Goal: Task Accomplishment & Management: Manage account settings

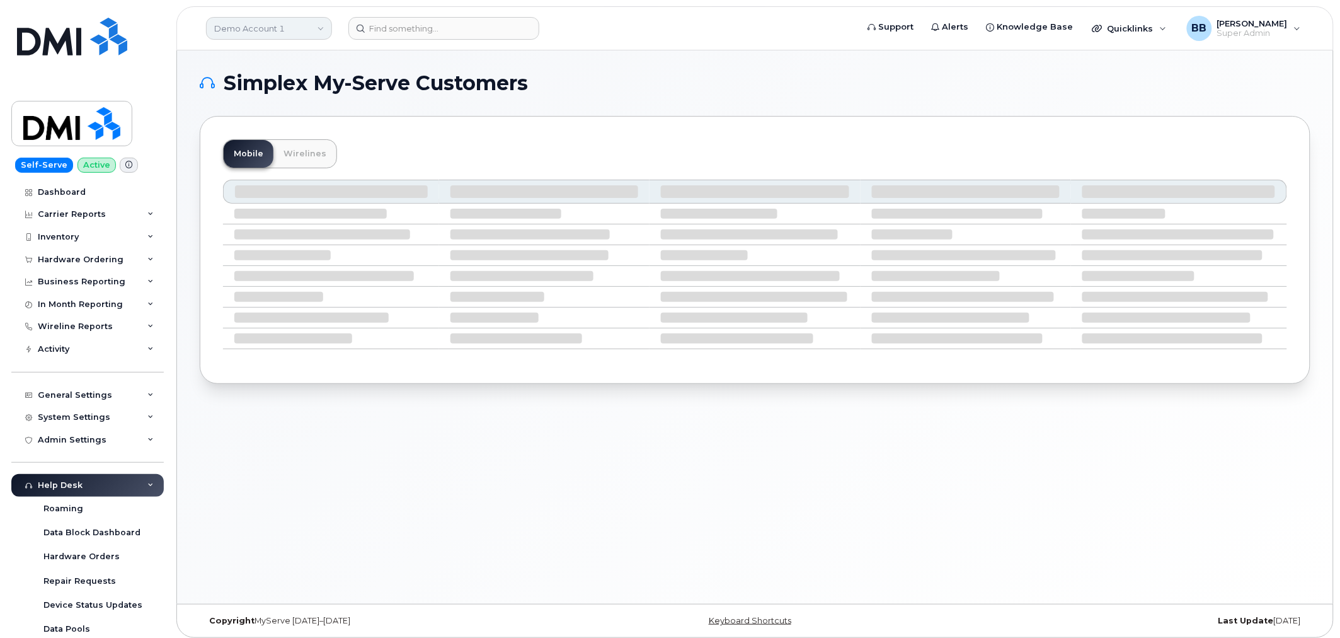
click at [301, 26] on link "Demo Account 1" at bounding box center [269, 28] width 126 height 23
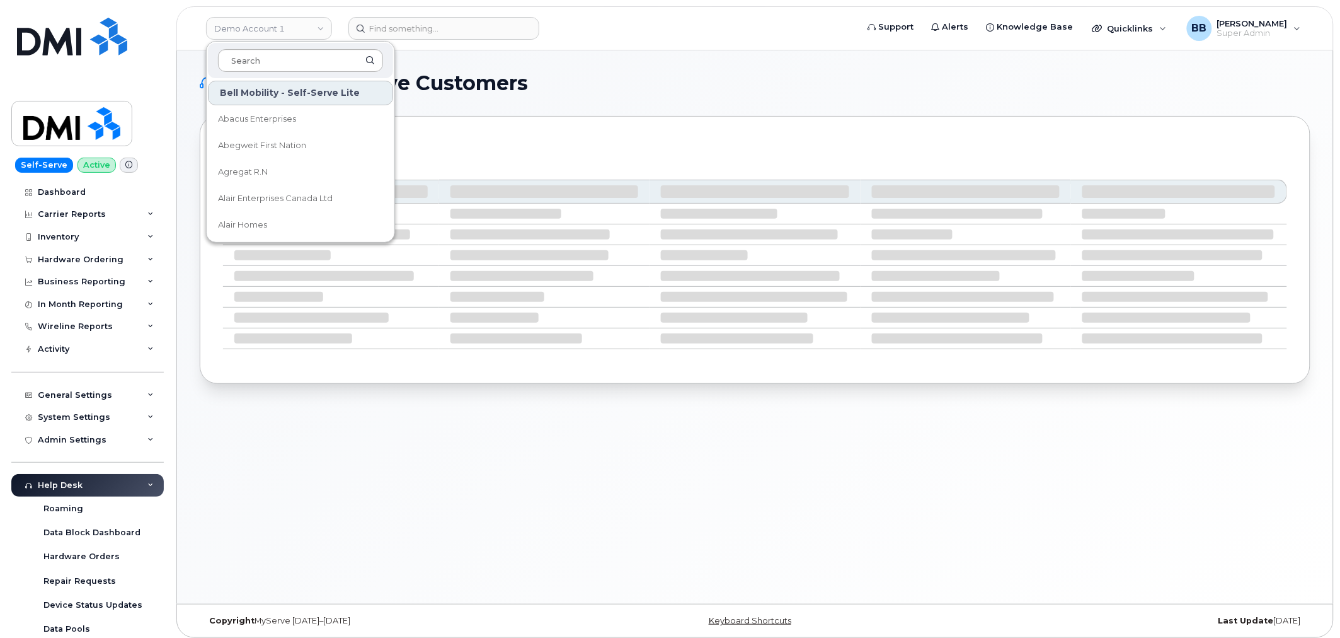
click at [304, 64] on input at bounding box center [300, 60] width 165 height 23
type input "goa"
click at [301, 116] on span "Government of Alberta ([GEOGRAPHIC_DATA])" at bounding box center [290, 119] width 145 height 25
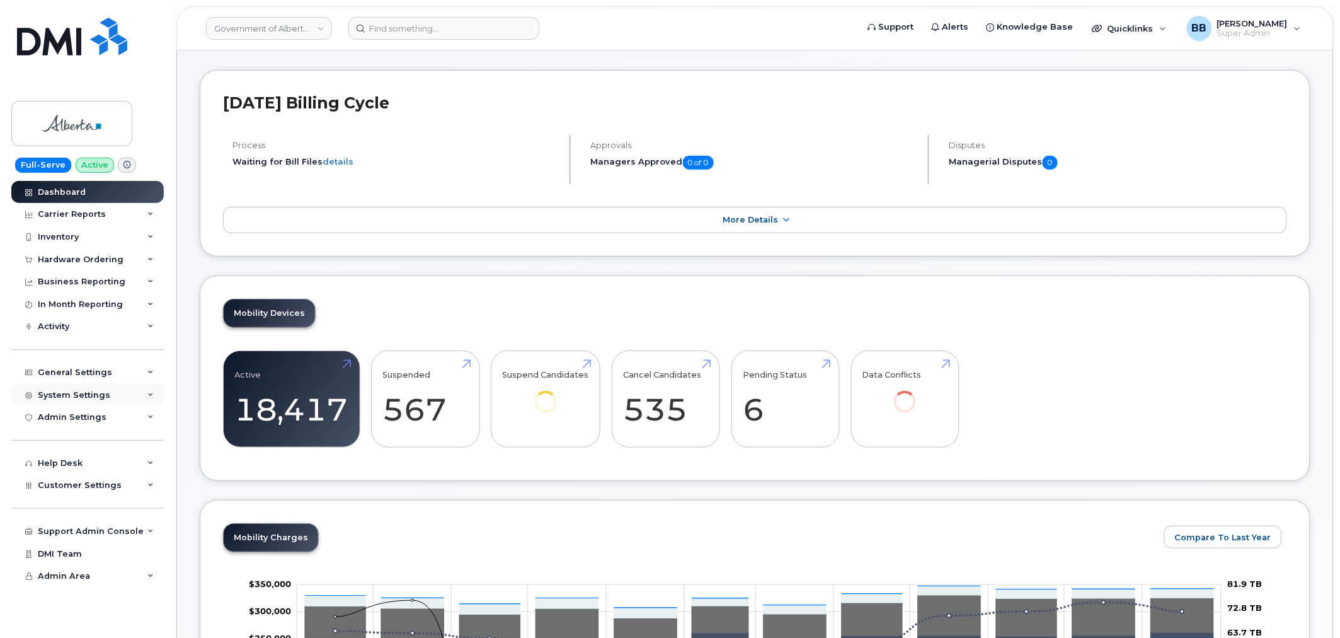
scroll to position [70, 0]
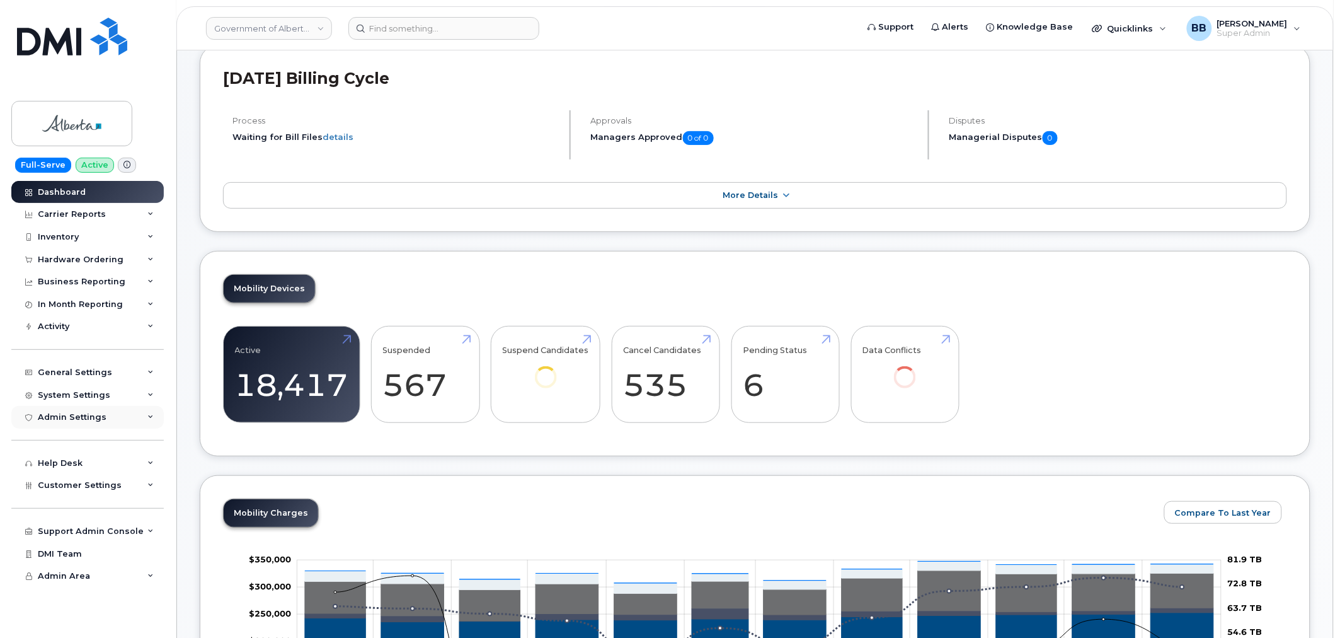
click at [95, 413] on div "Admin Settings" at bounding box center [72, 417] width 69 height 10
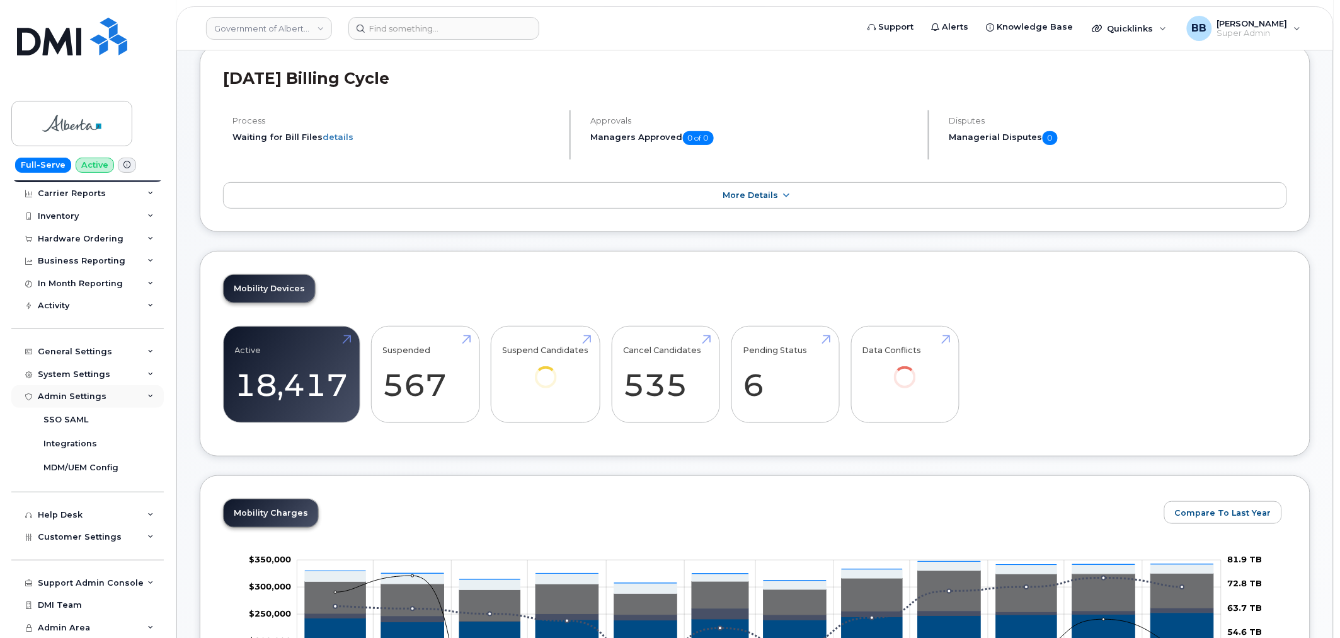
click at [64, 402] on div "Admin Settings" at bounding box center [87, 396] width 152 height 23
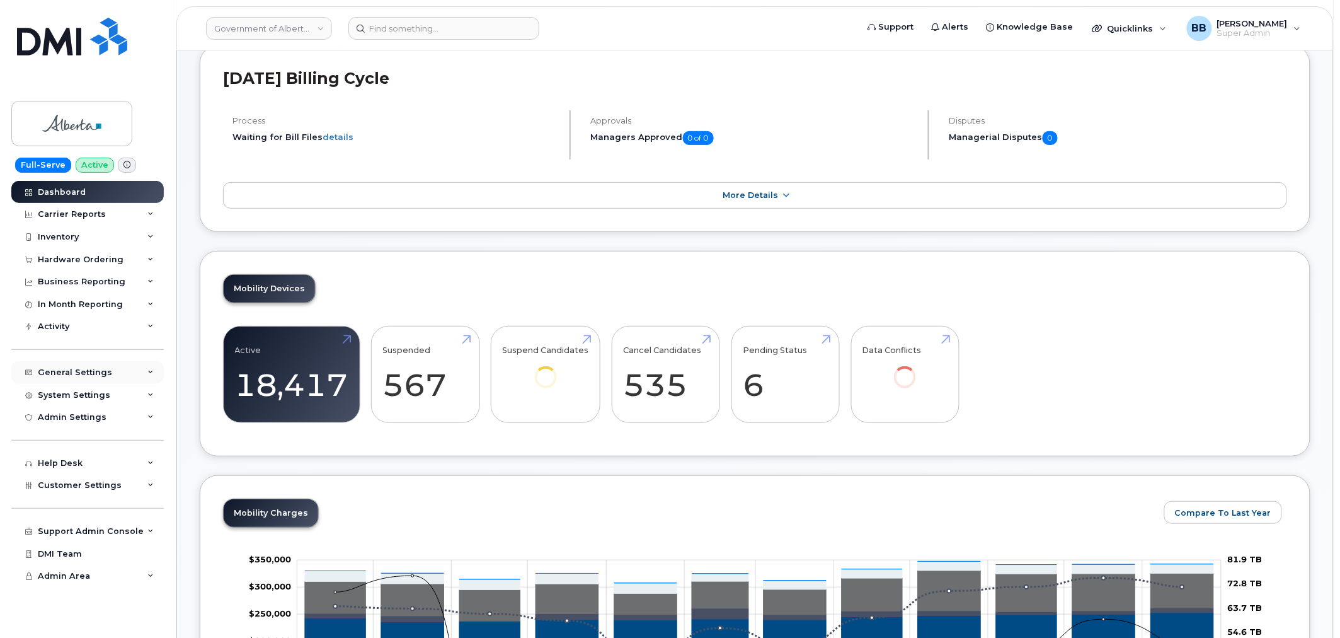
click at [64, 372] on div "General Settings" at bounding box center [75, 372] width 74 height 10
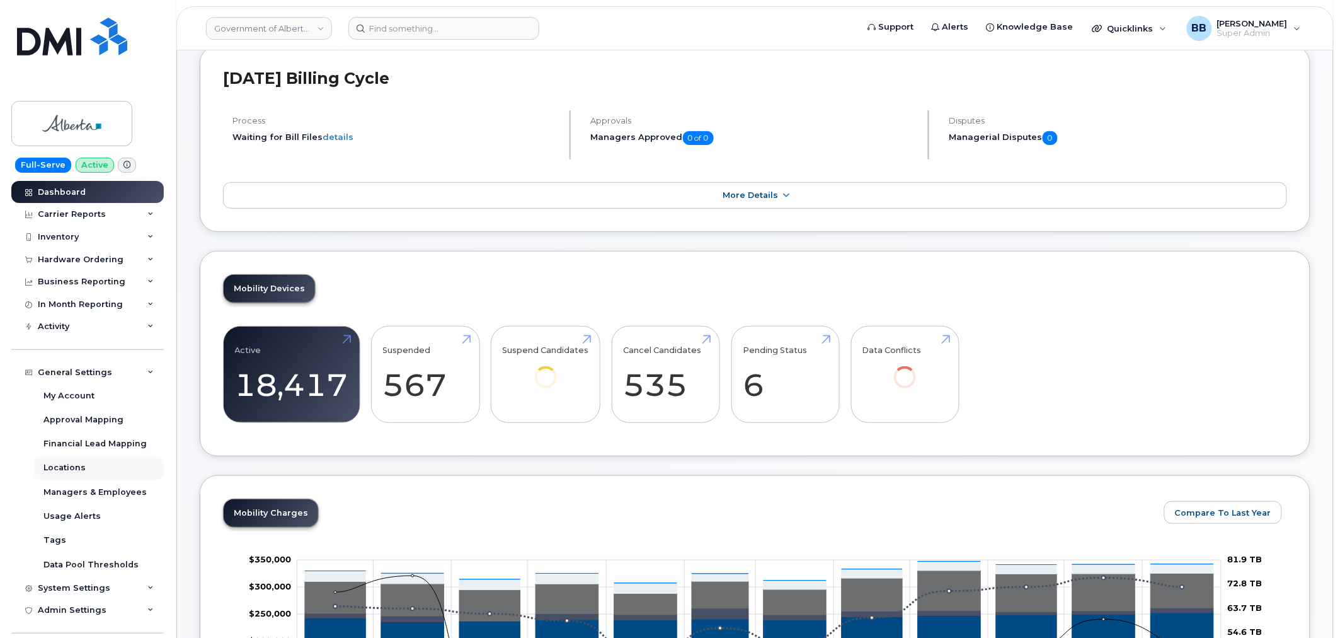
scroll to position [70, 0]
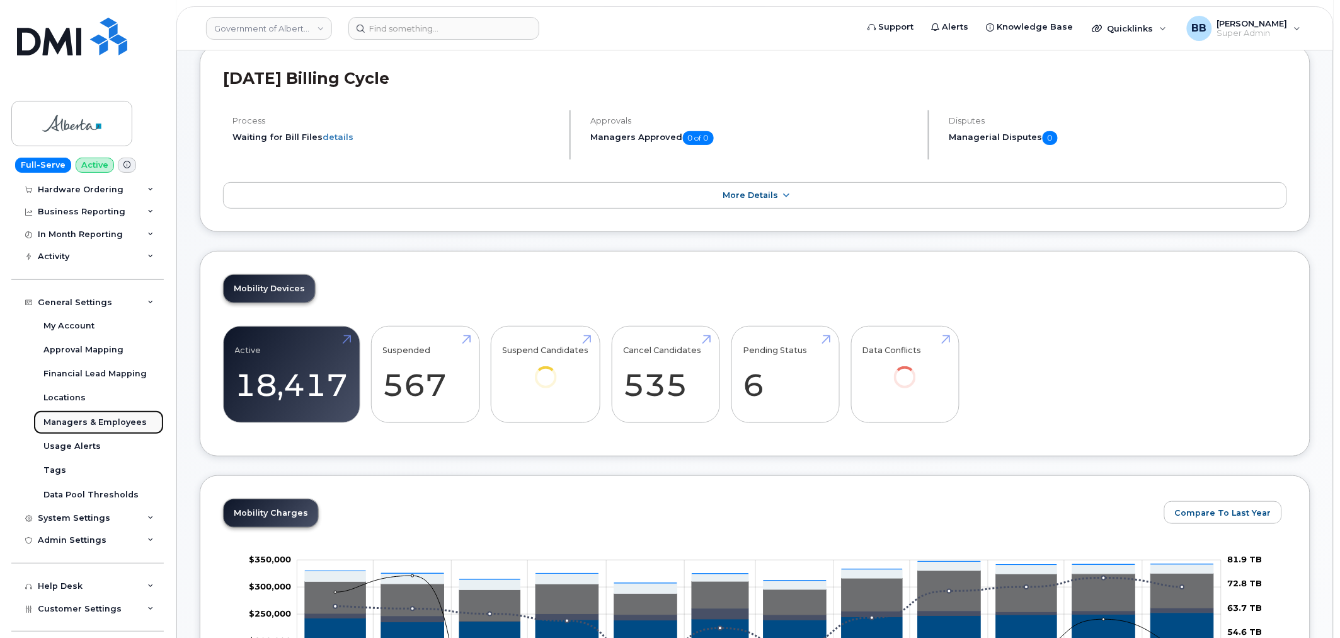
click at [79, 420] on div "Managers & Employees" at bounding box center [94, 422] width 103 height 11
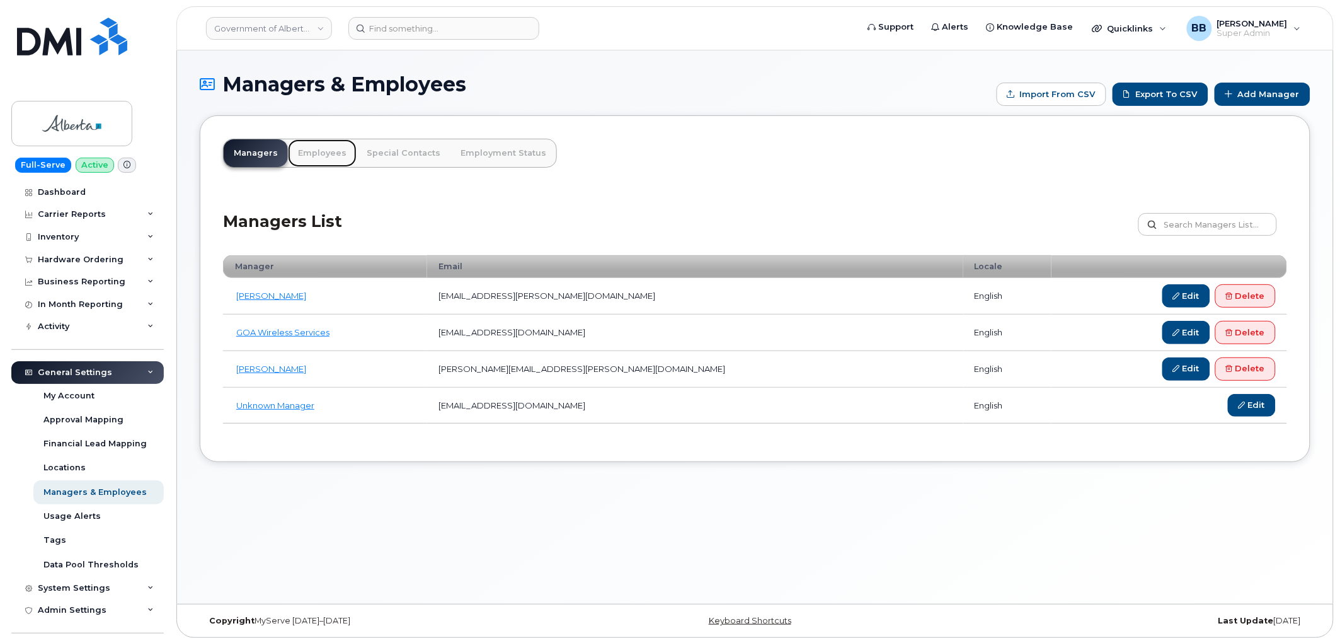
click at [315, 156] on link "Employees" at bounding box center [322, 153] width 69 height 28
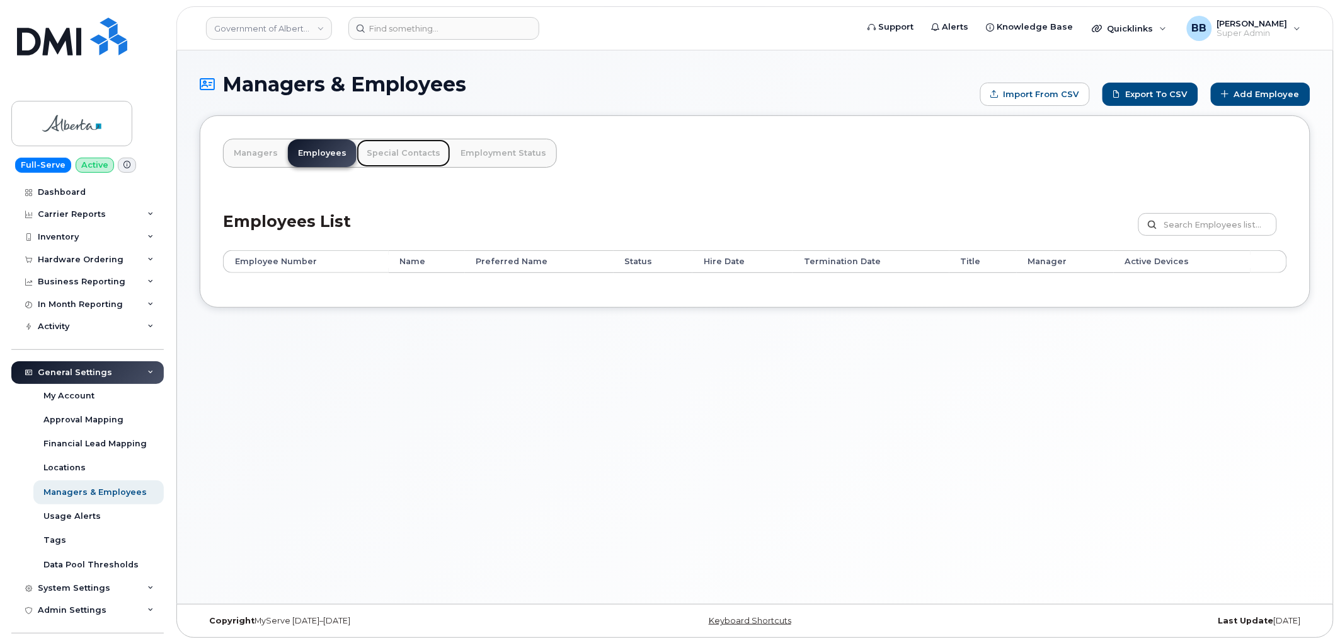
click at [385, 152] on link "Special Contacts" at bounding box center [404, 153] width 94 height 28
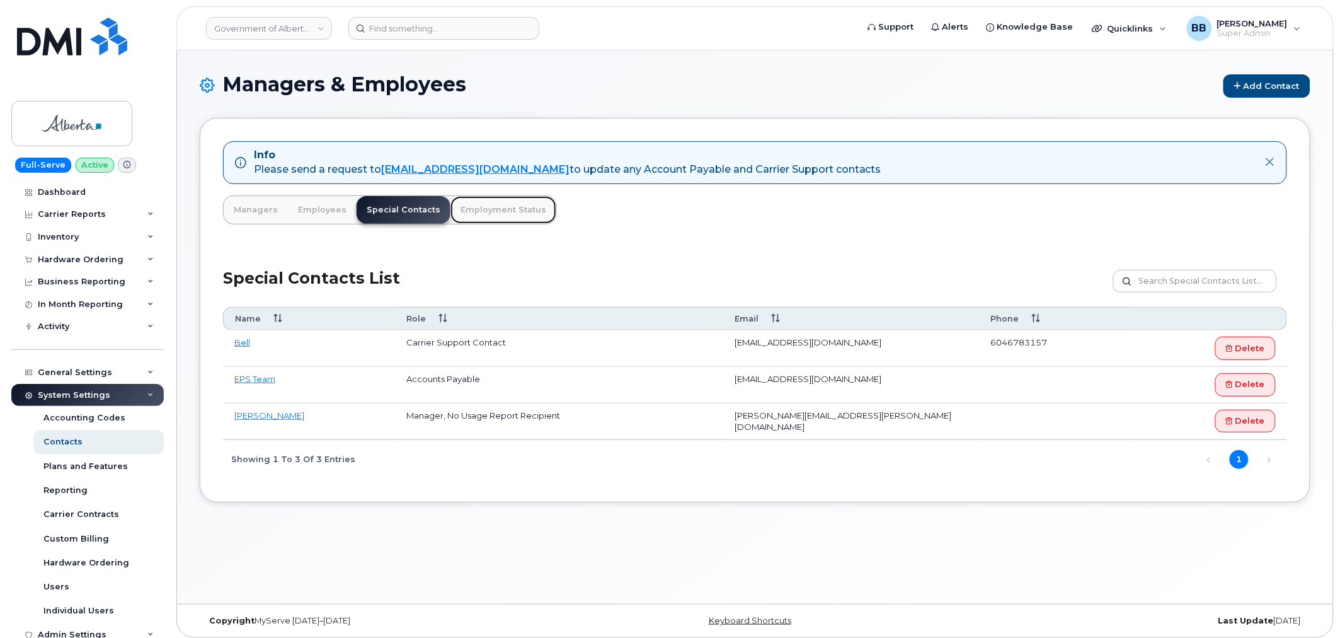
click at [486, 209] on link "Employment Status" at bounding box center [504, 210] width 106 height 28
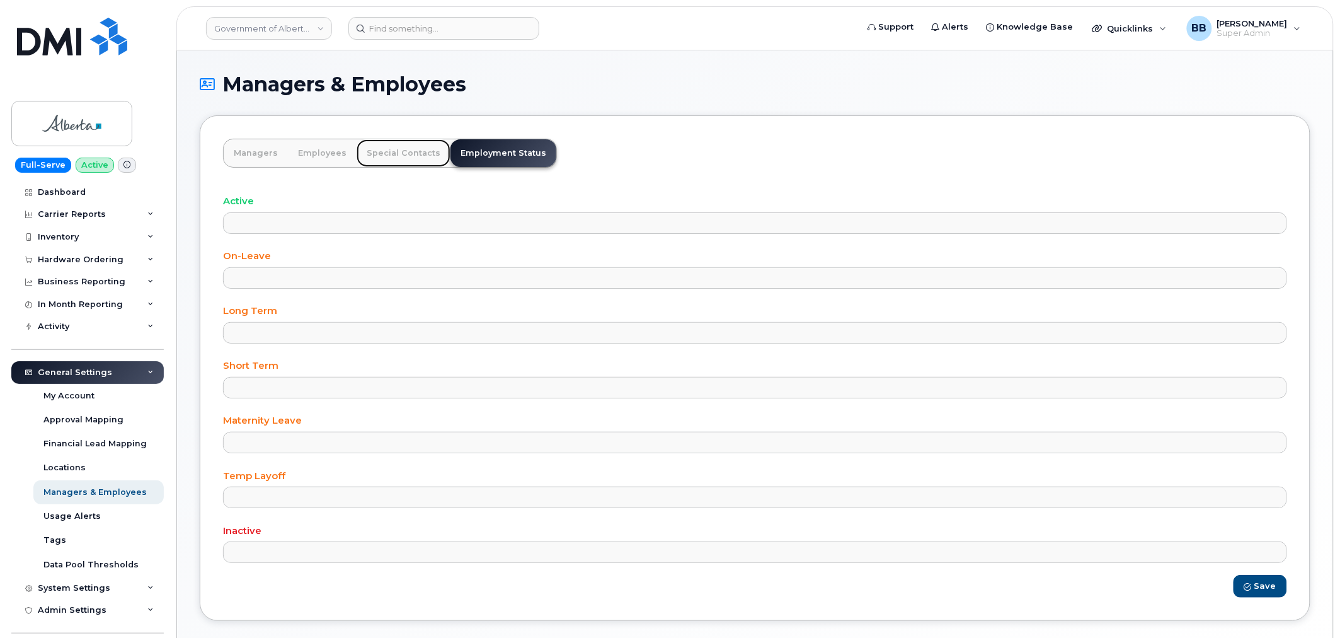
click at [391, 146] on link "Special Contacts" at bounding box center [404, 153] width 94 height 28
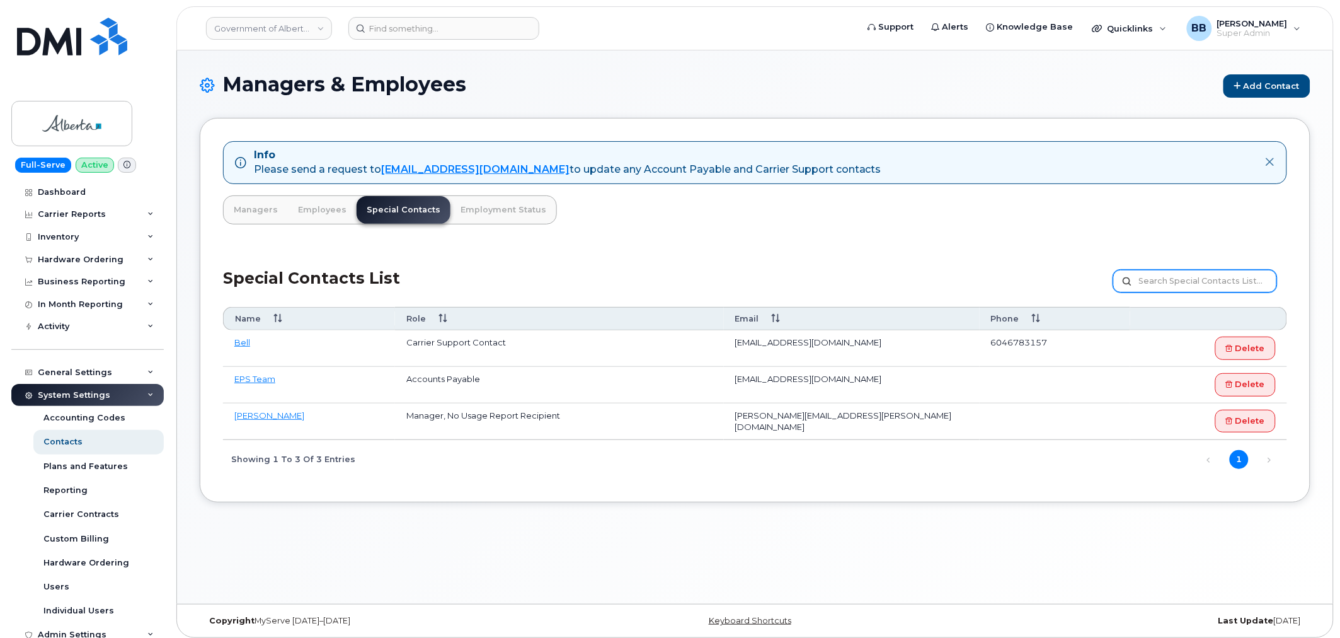
click at [1168, 280] on input "text" at bounding box center [1195, 281] width 164 height 23
type input "yohann"
click at [1124, 280] on label "yohann" at bounding box center [1195, 281] width 164 height 23
click at [1124, 280] on input "yohann" at bounding box center [1195, 281] width 164 height 23
click at [1178, 282] on input "yohann" at bounding box center [1195, 281] width 164 height 23
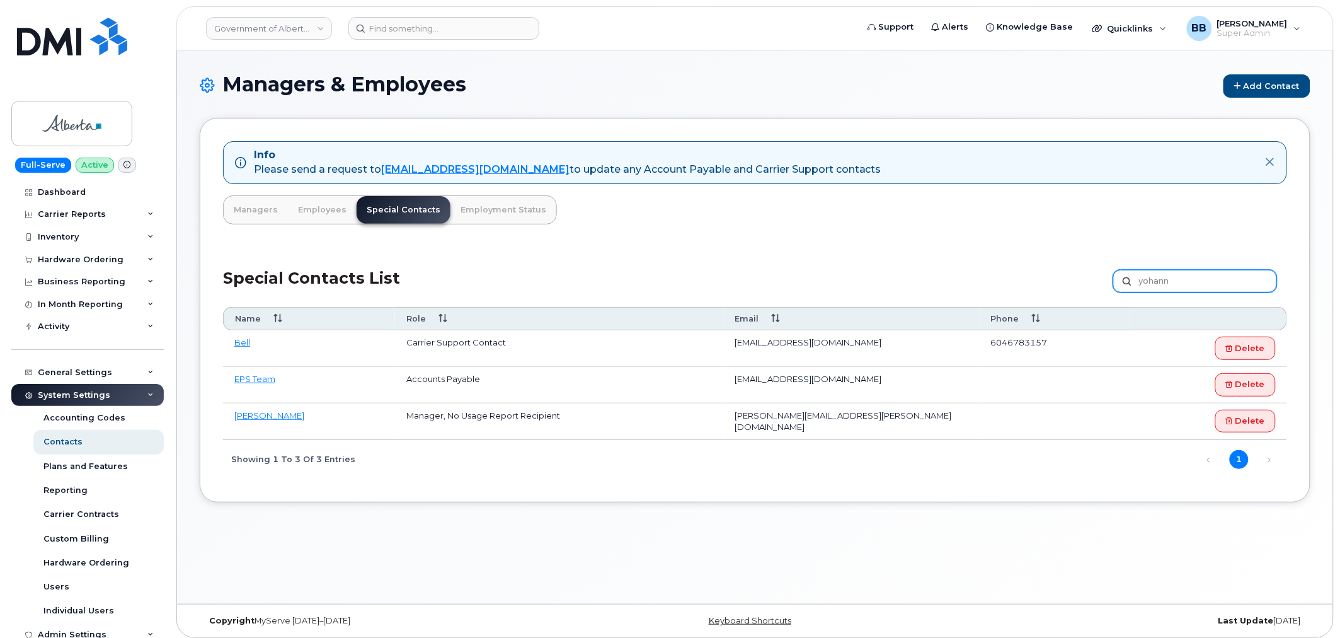
drag, startPoint x: 1178, startPoint y: 282, endPoint x: 1092, endPoint y: 252, distance: 91.3
click at [1117, 273] on input "yohann" at bounding box center [1195, 281] width 164 height 23
click at [314, 210] on link "Employees" at bounding box center [322, 210] width 69 height 28
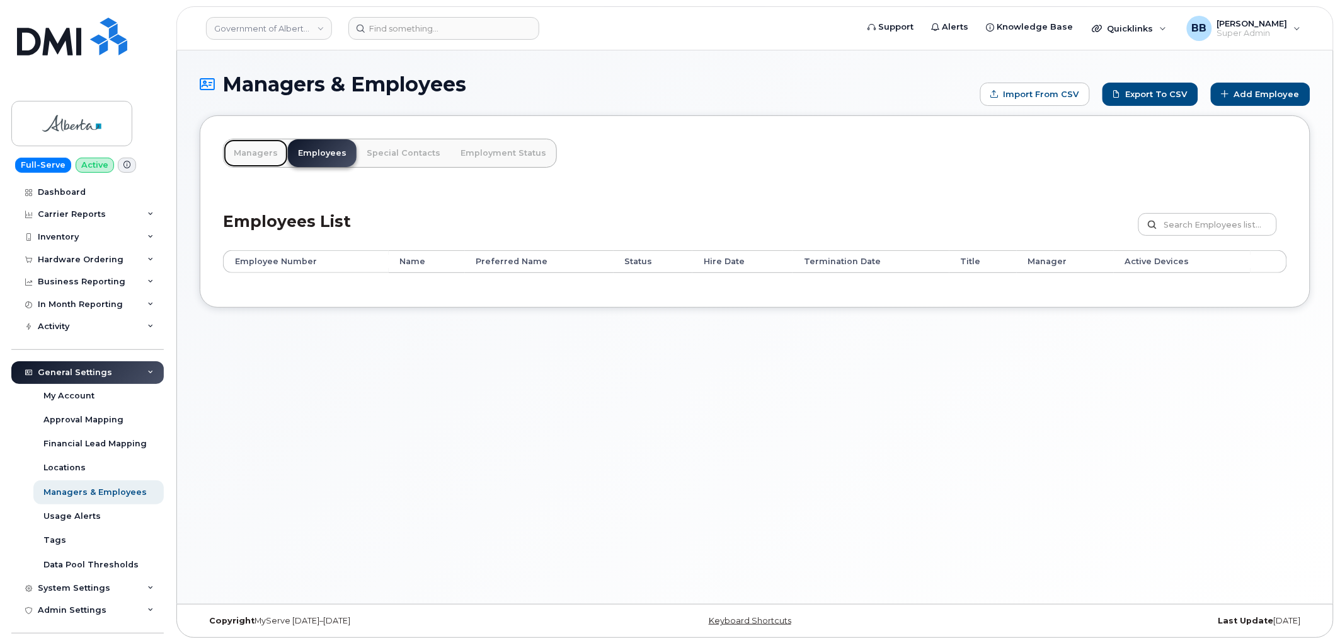
click at [252, 156] on link "Managers" at bounding box center [256, 153] width 64 height 28
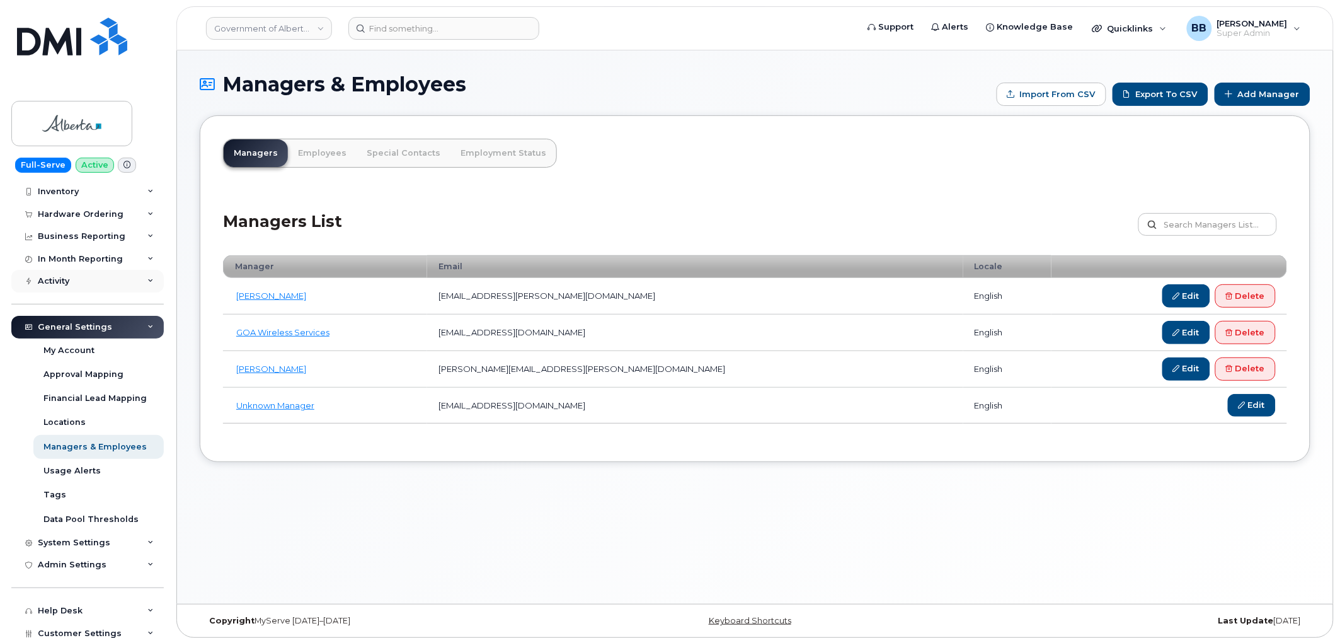
scroll to position [70, 0]
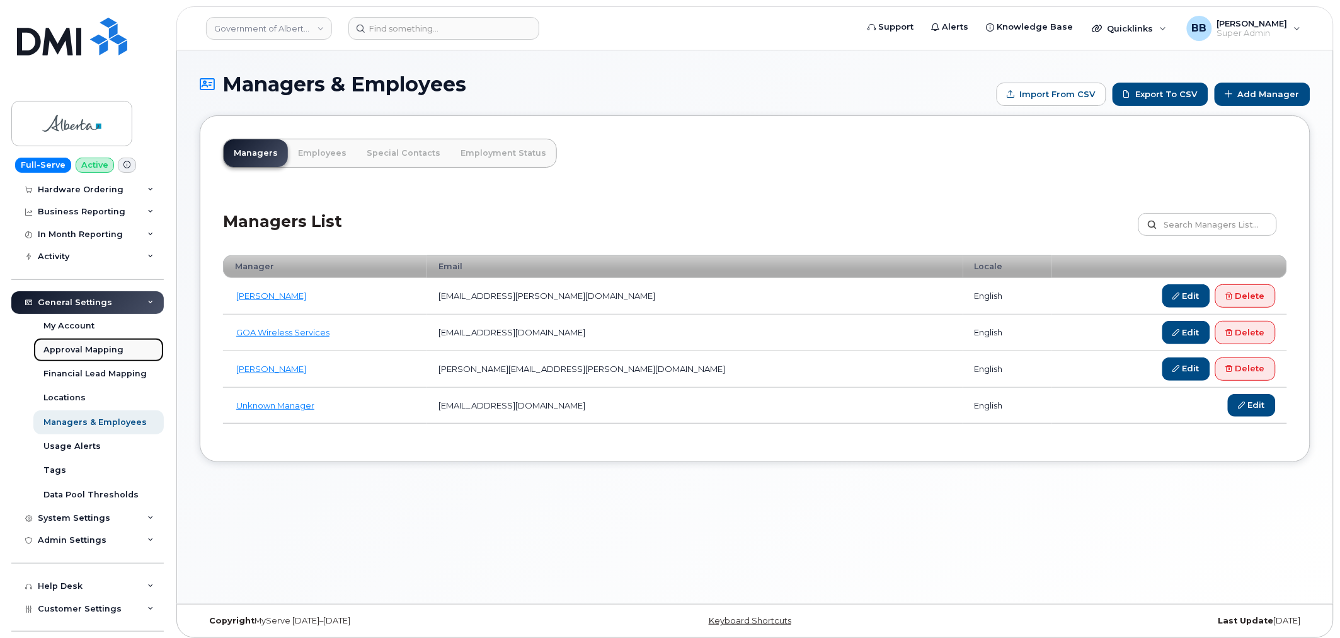
click at [79, 349] on div "Approval Mapping" at bounding box center [83, 349] width 80 height 11
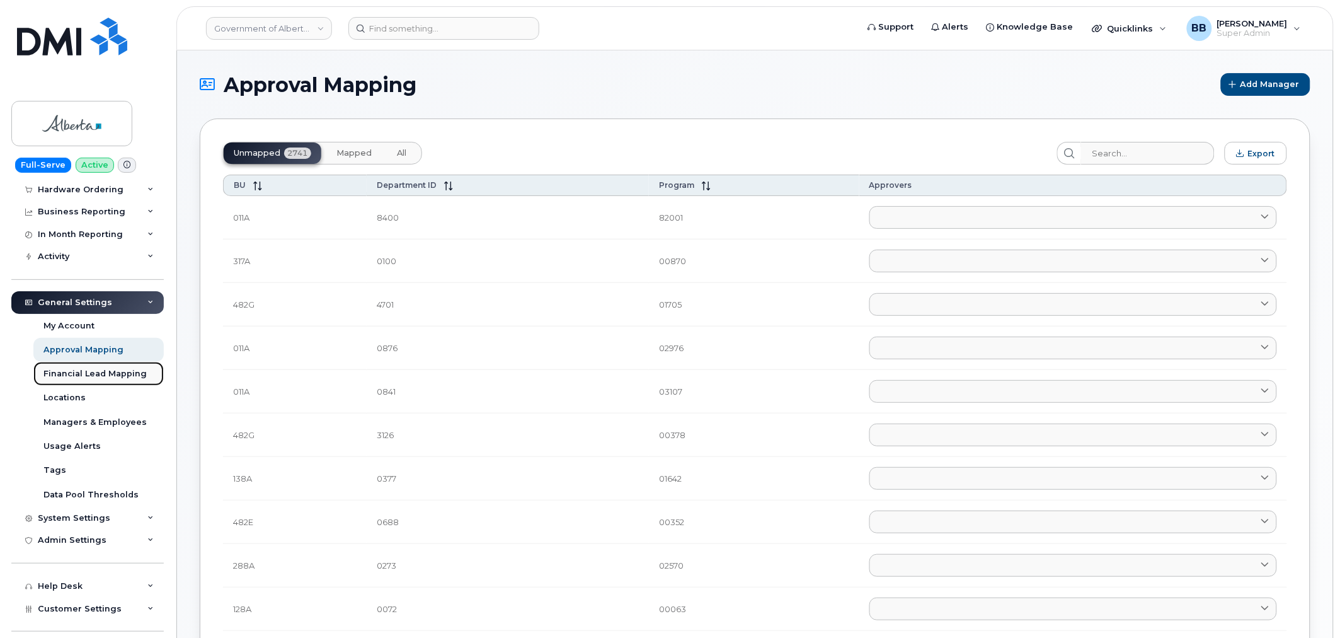
click at [79, 375] on div "Financial Lead Mapping" at bounding box center [94, 373] width 103 height 11
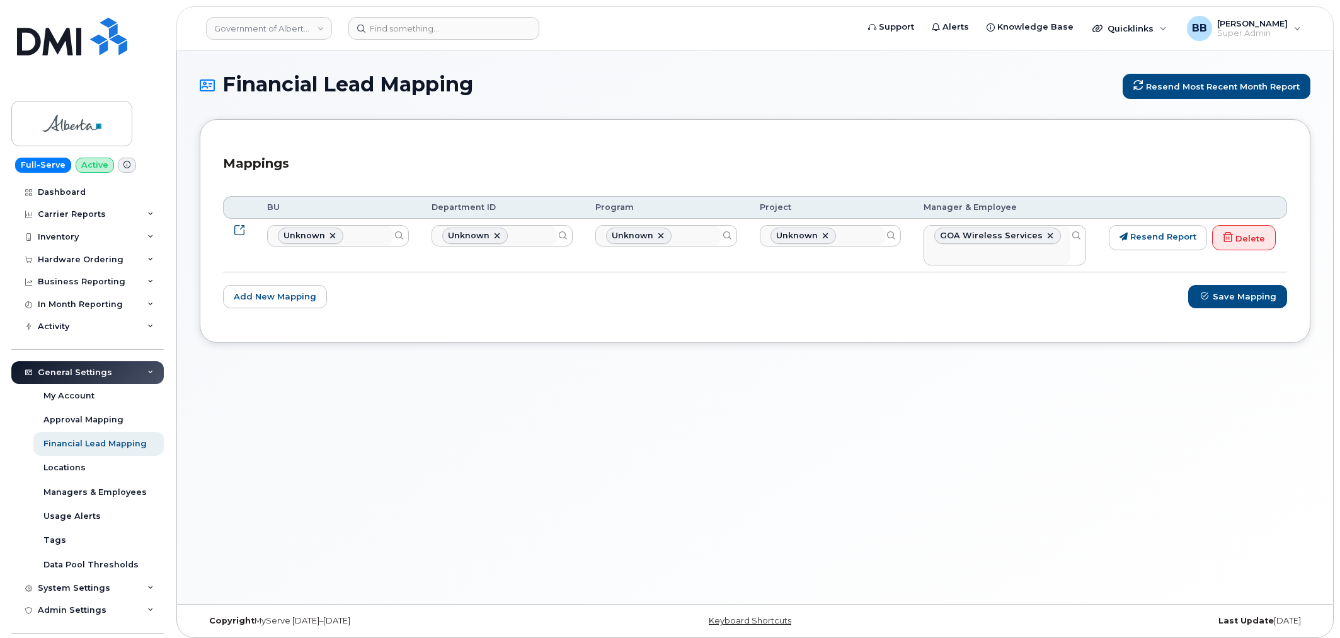
select select "4100854"
select select "4050556"
select select "4050649"
select select "4050650"
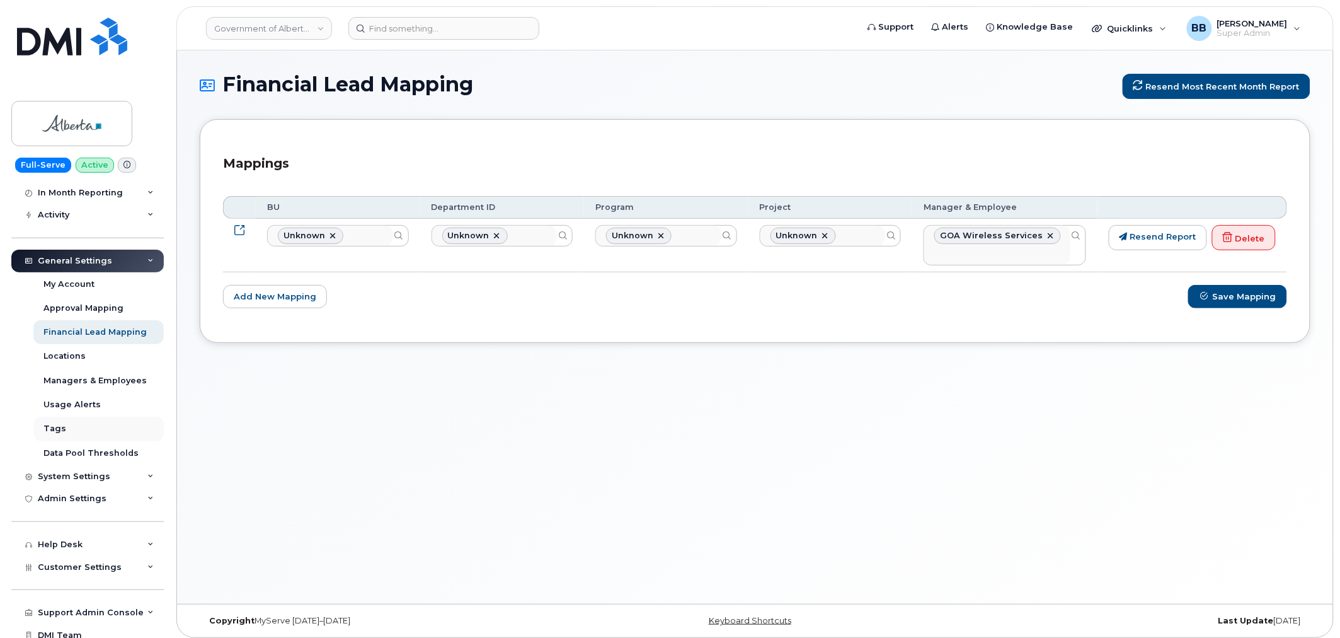
scroll to position [140, 0]
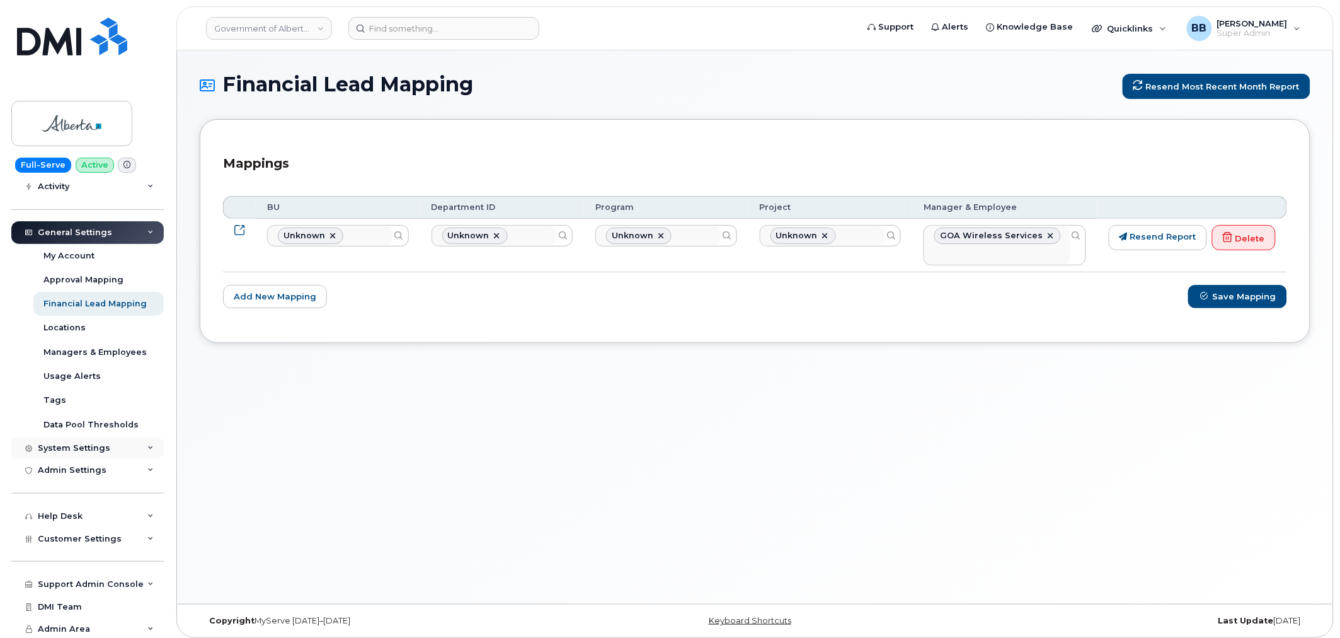
click at [73, 444] on div "System Settings" at bounding box center [74, 448] width 72 height 10
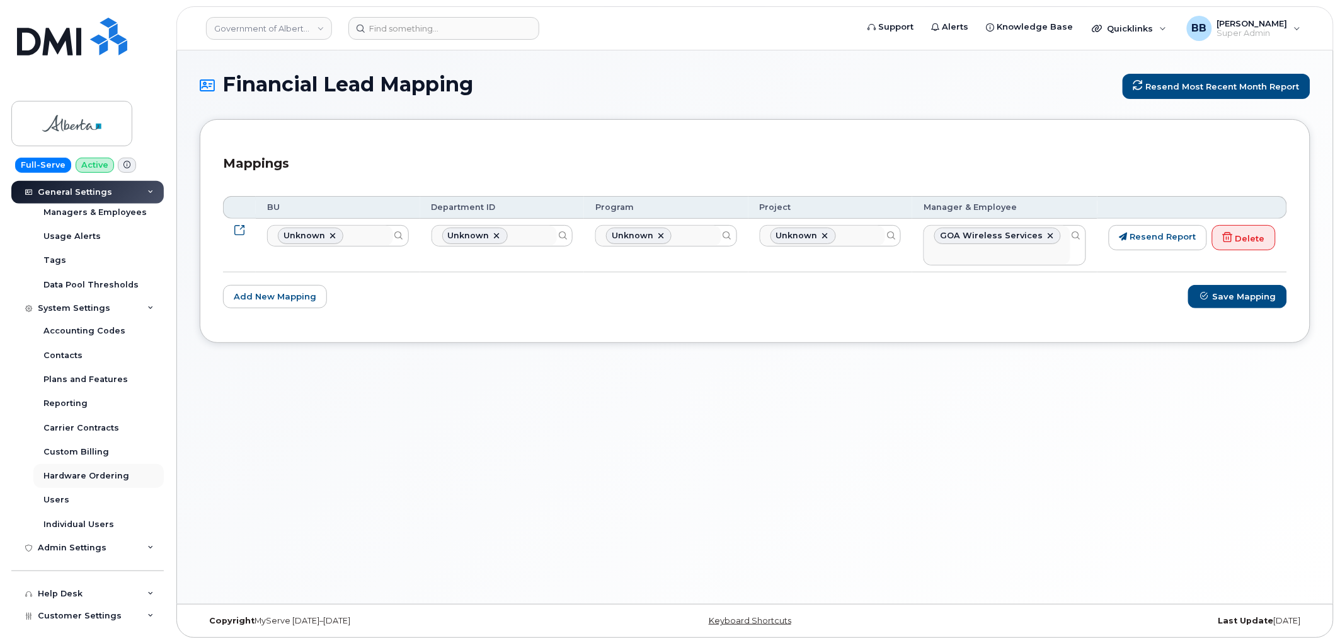
scroll to position [350, 0]
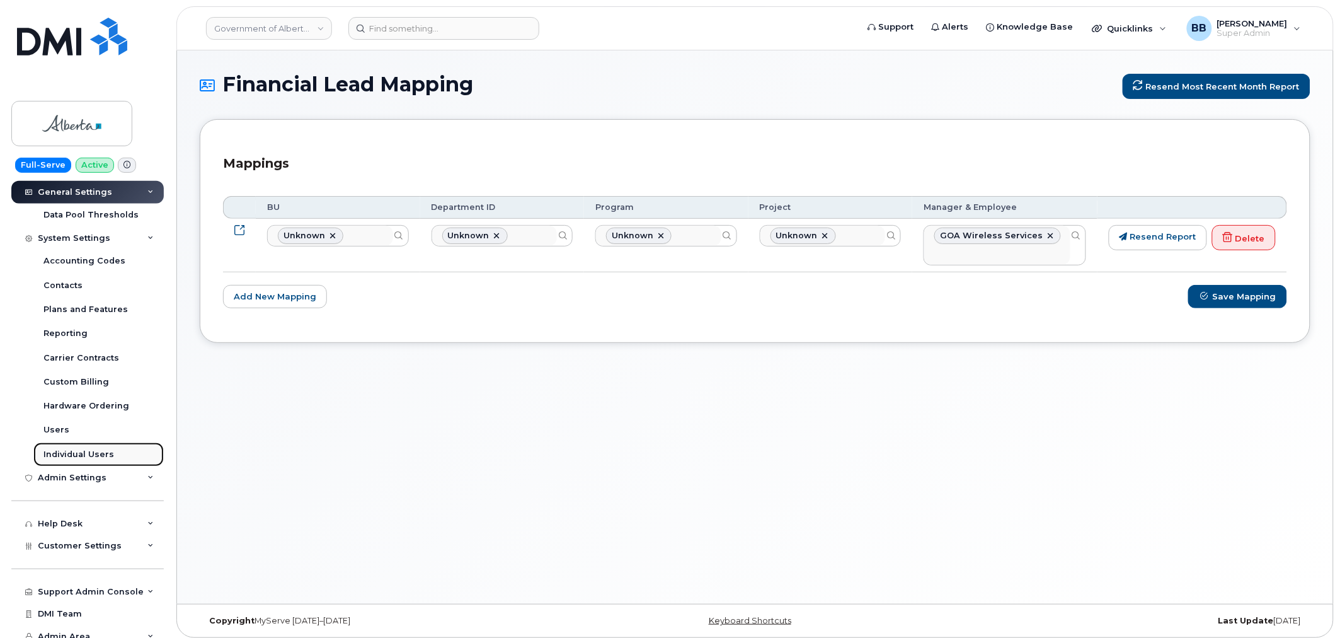
click at [69, 456] on div "Individual Users" at bounding box center [78, 454] width 71 height 11
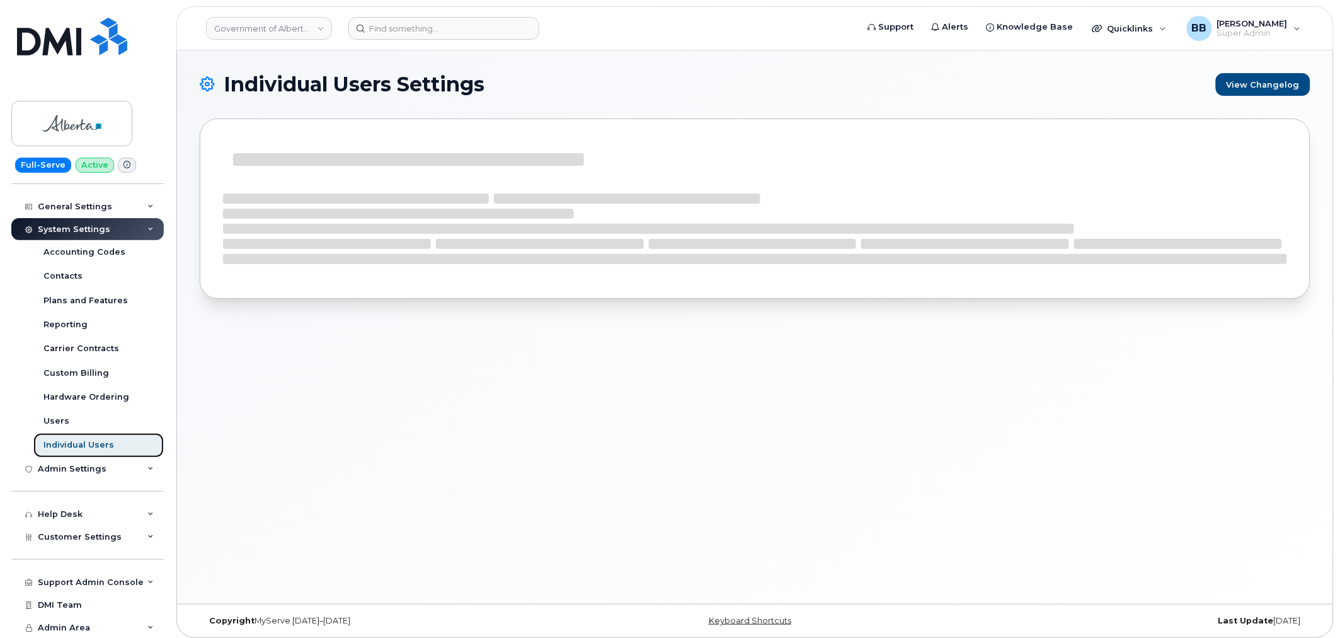
scroll to position [166, 0]
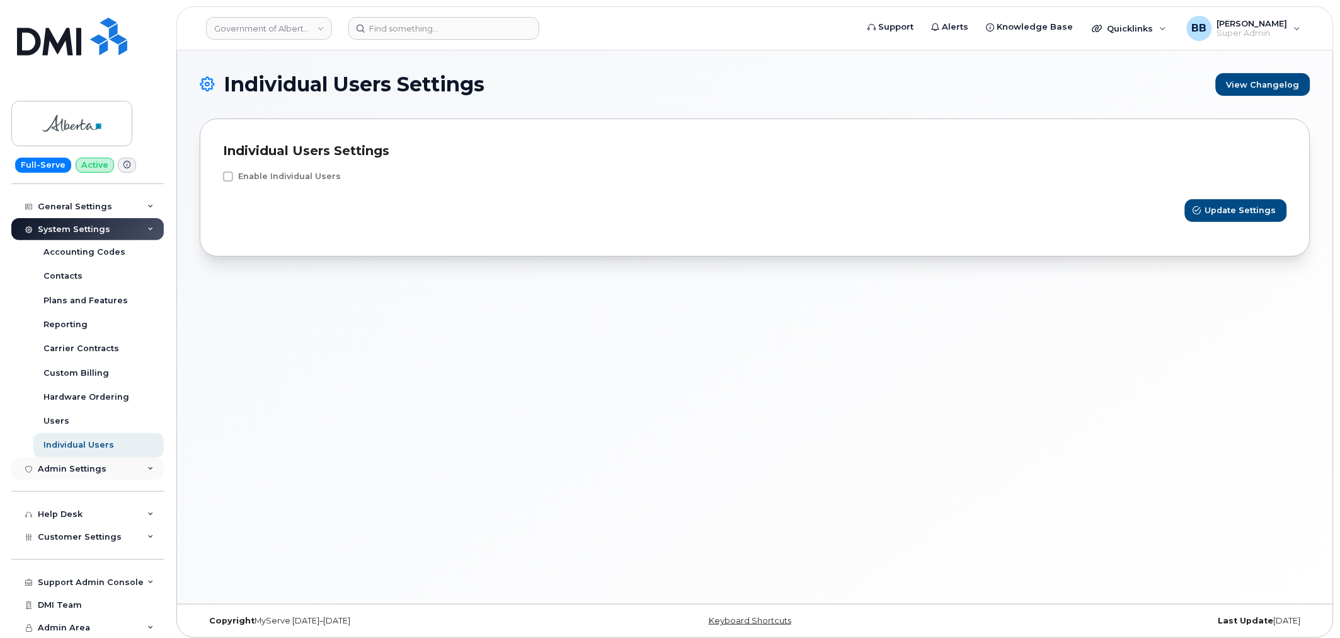
click at [78, 469] on div "Admin Settings" at bounding box center [72, 469] width 69 height 10
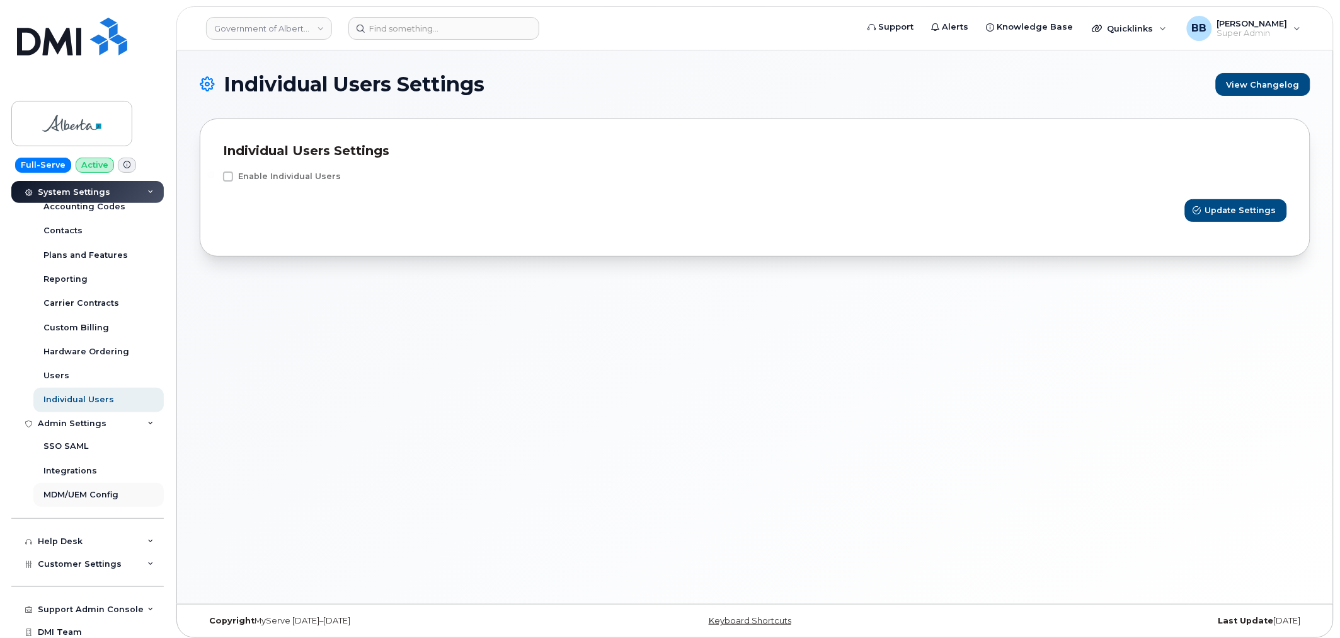
scroll to position [238, 0]
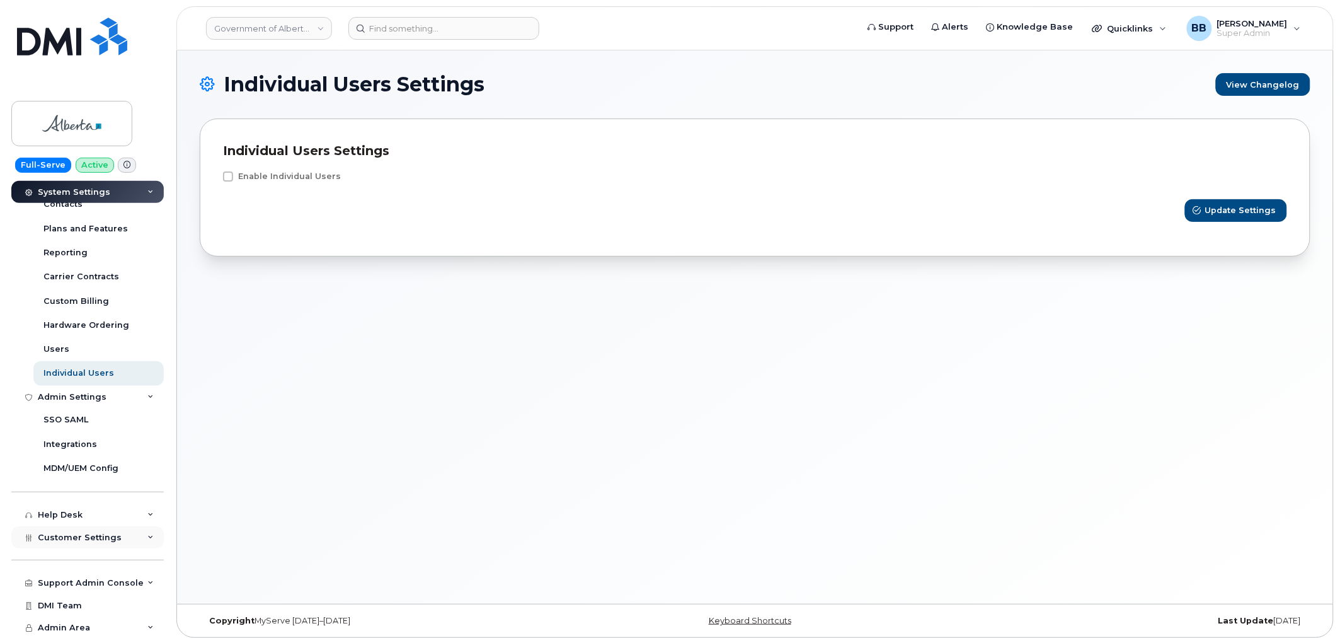
click at [84, 536] on span "Customer Settings" at bounding box center [80, 536] width 84 height 9
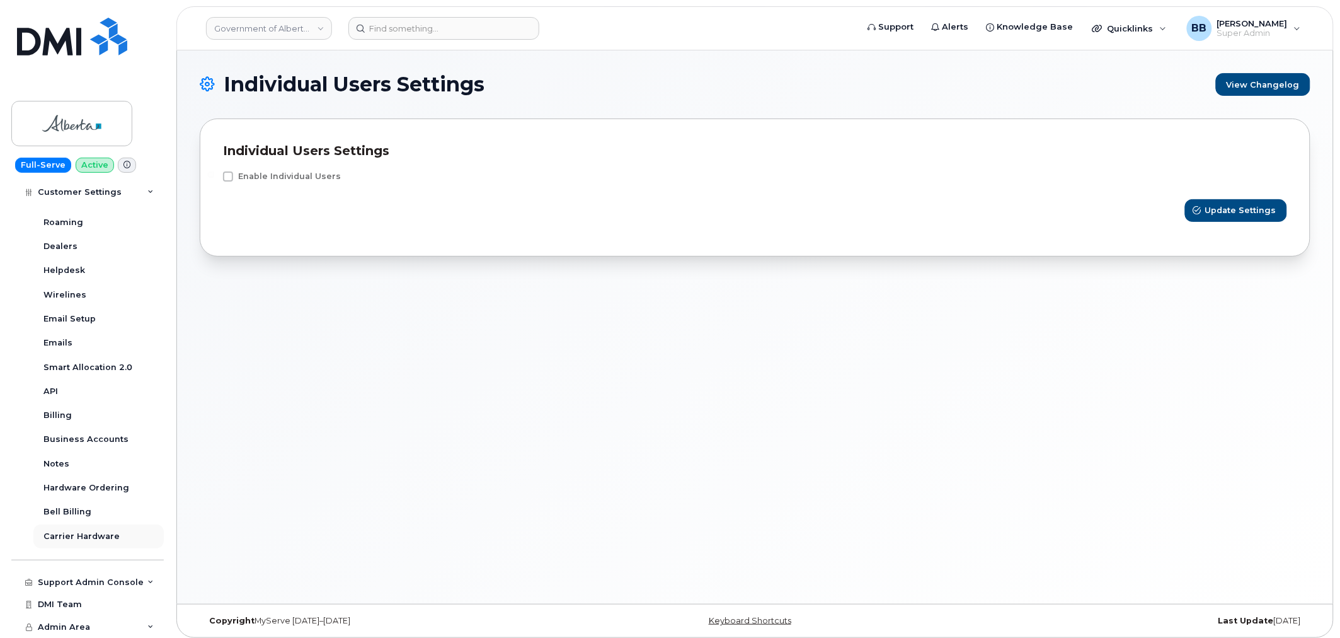
scroll to position [6, 0]
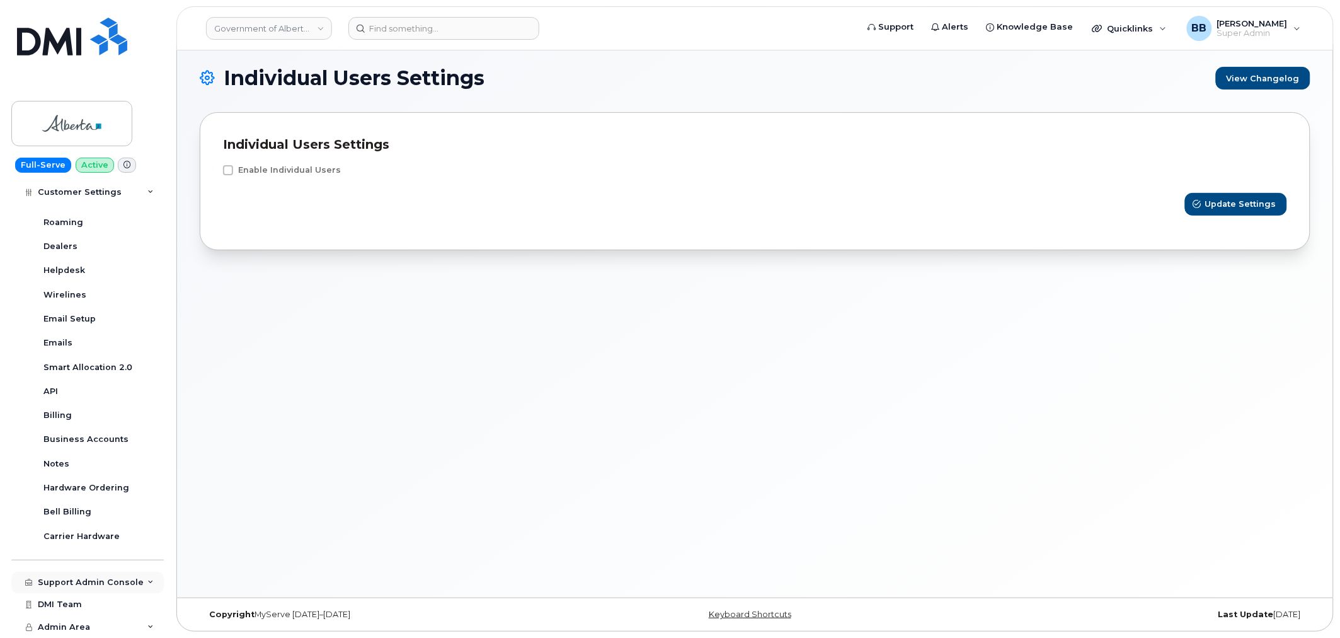
click at [98, 578] on div "Support Admin Console" at bounding box center [91, 583] width 106 height 10
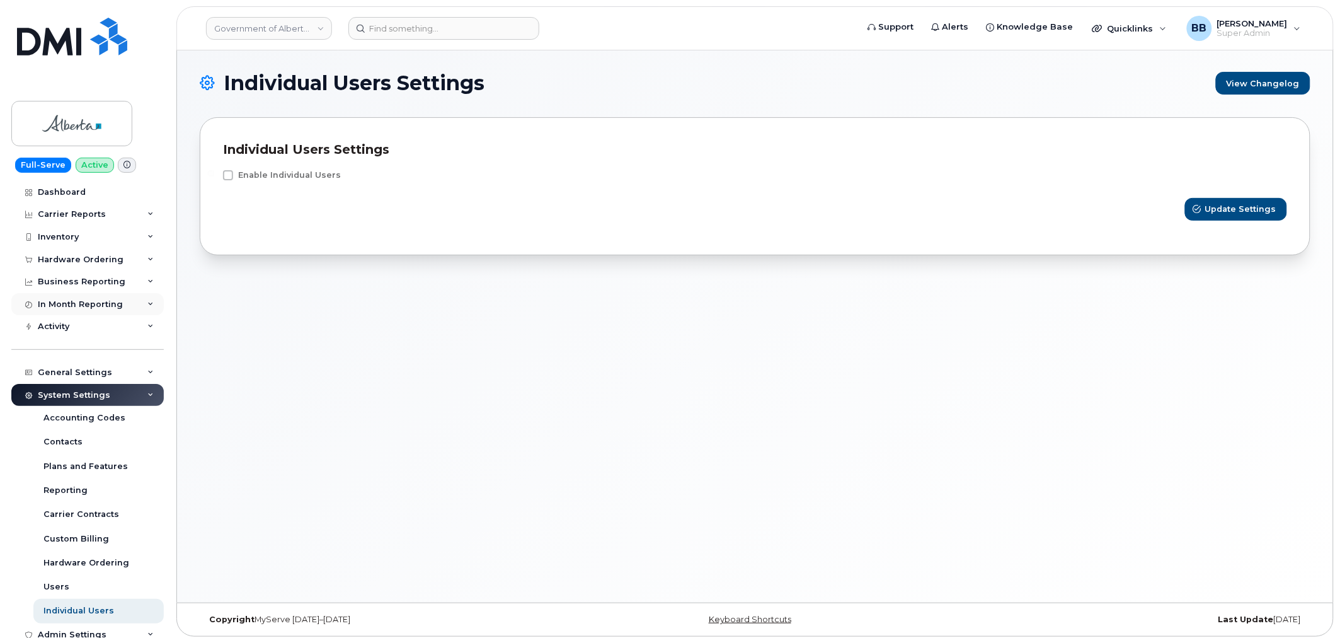
scroll to position [0, 0]
click at [111, 304] on div "In Month Reporting" at bounding box center [80, 304] width 85 height 10
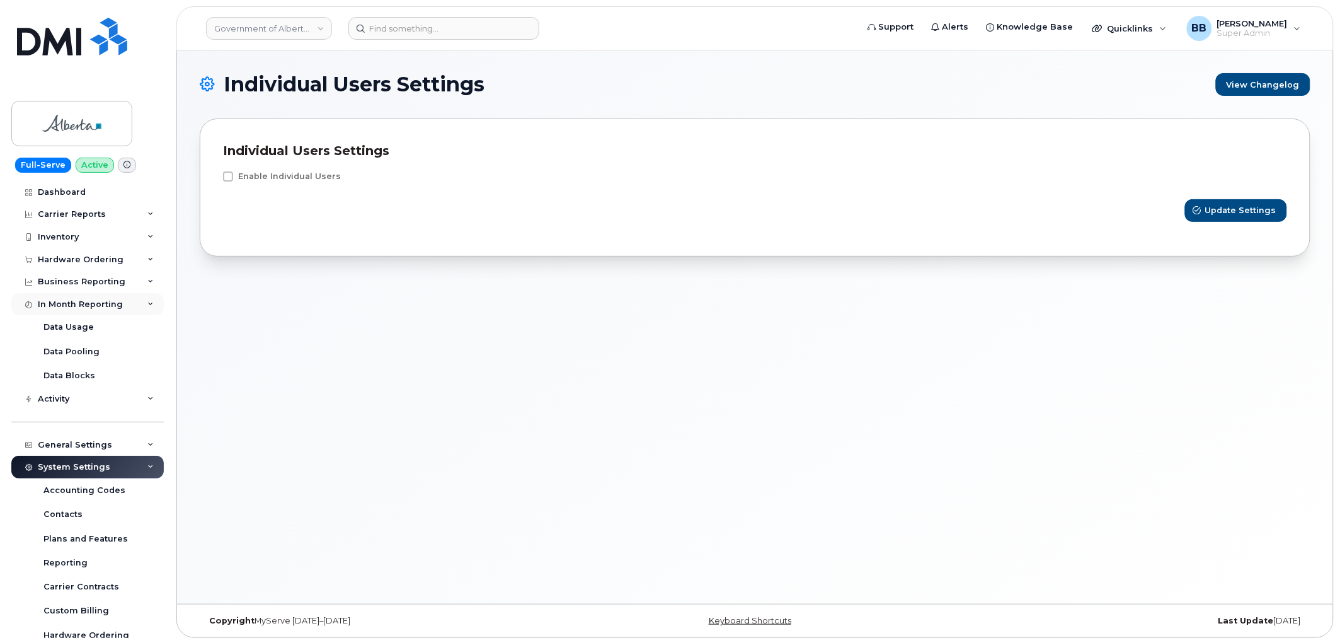
click at [111, 304] on div "In Month Reporting" at bounding box center [80, 304] width 85 height 10
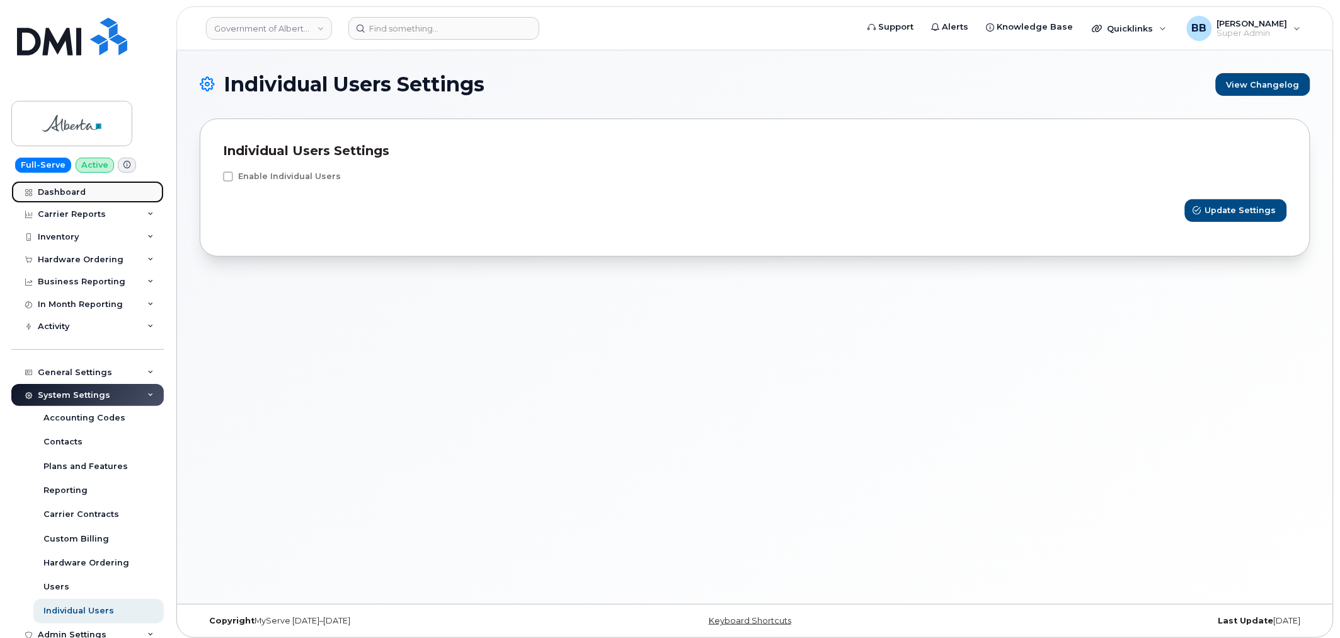
click at [78, 192] on div "Dashboard" at bounding box center [62, 192] width 48 height 10
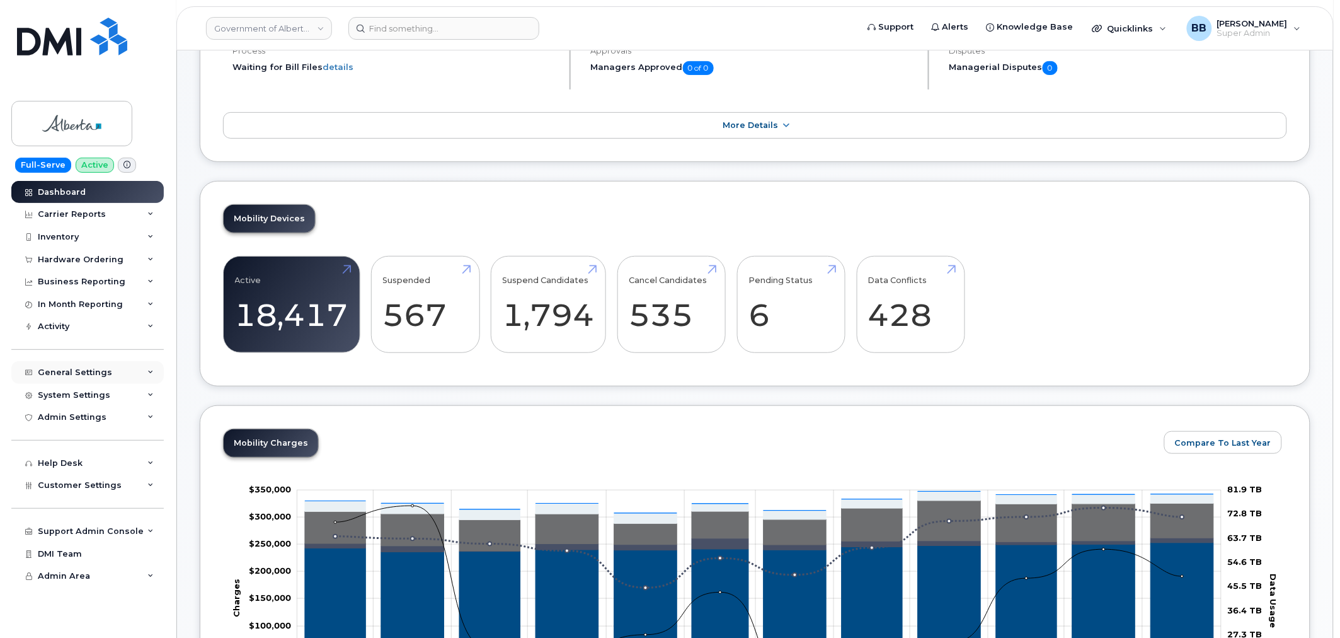
scroll to position [210, 0]
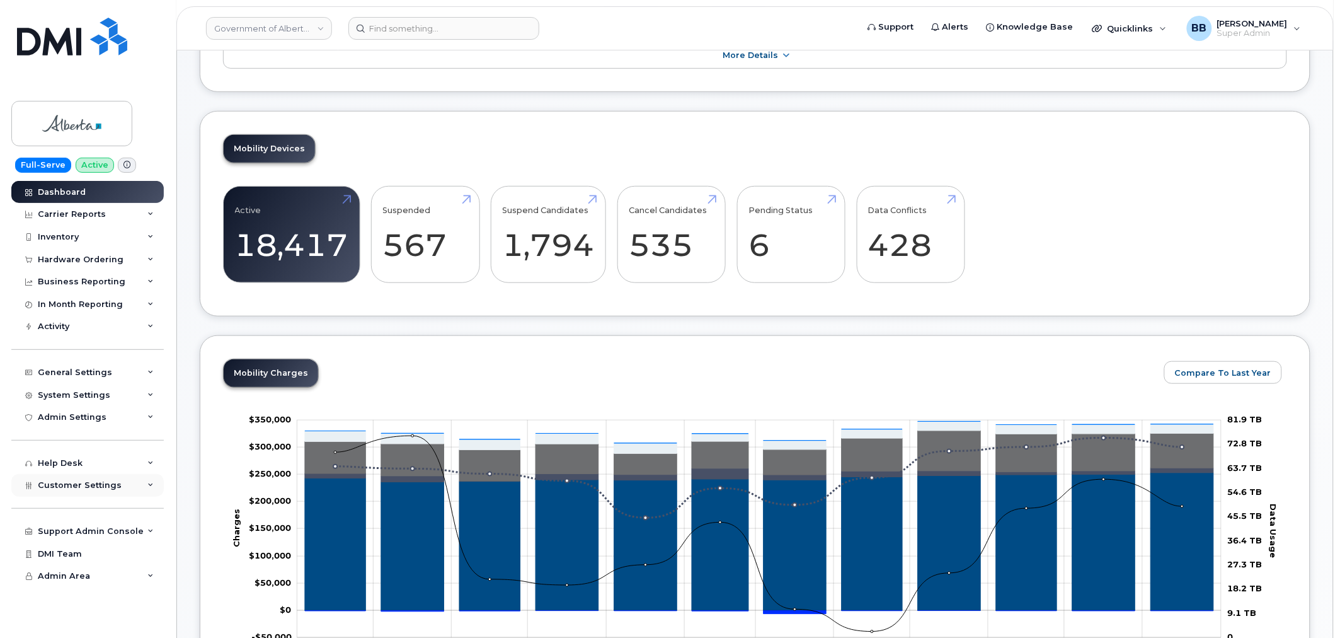
click at [82, 481] on span "Customer Settings" at bounding box center [80, 484] width 84 height 9
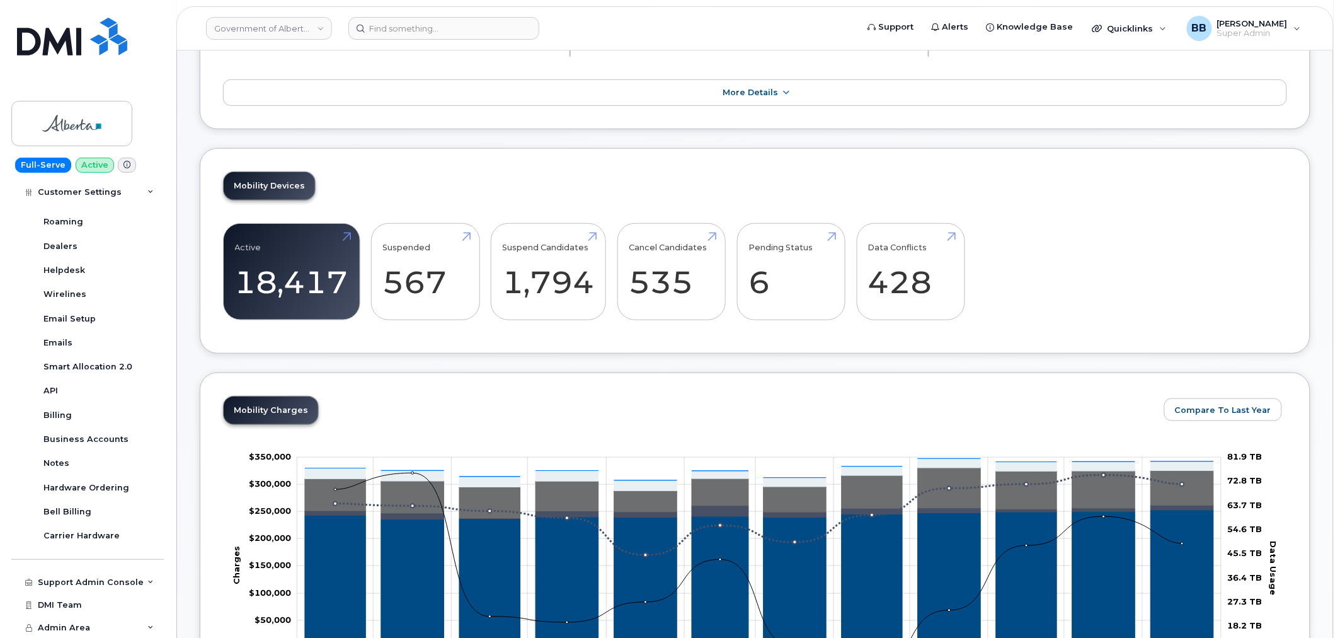
scroll to position [140, 0]
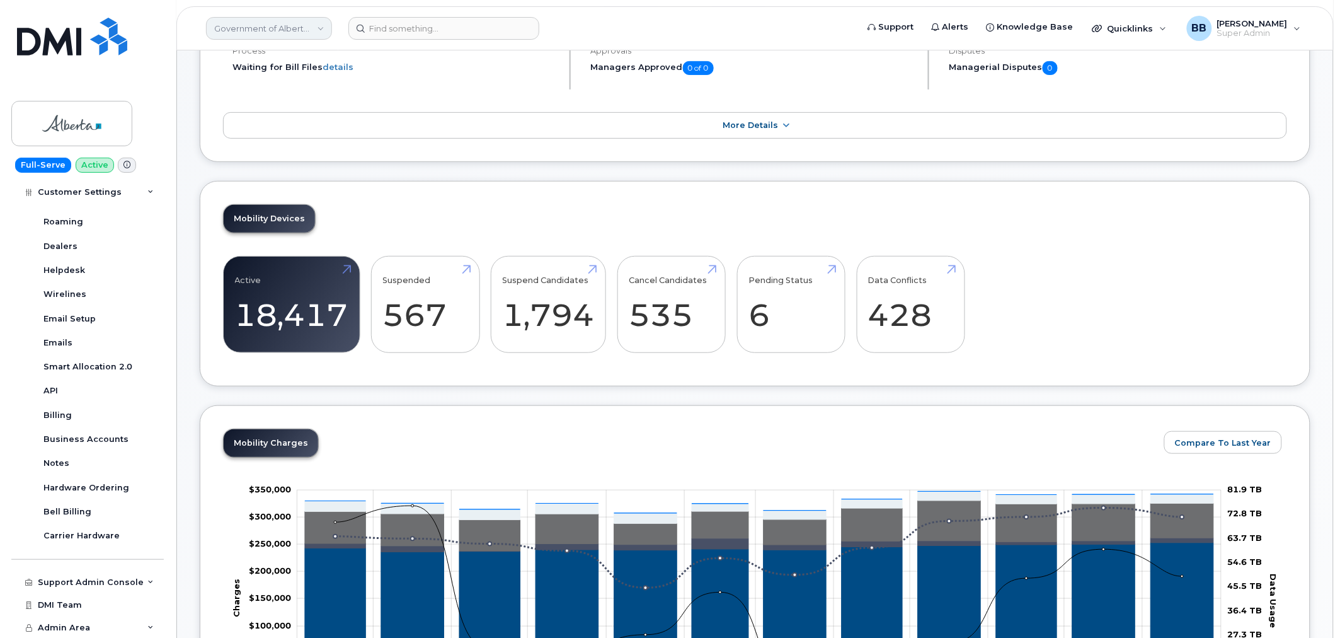
click at [286, 37] on link "Government of Alberta ([GEOGRAPHIC_DATA])" at bounding box center [269, 28] width 126 height 23
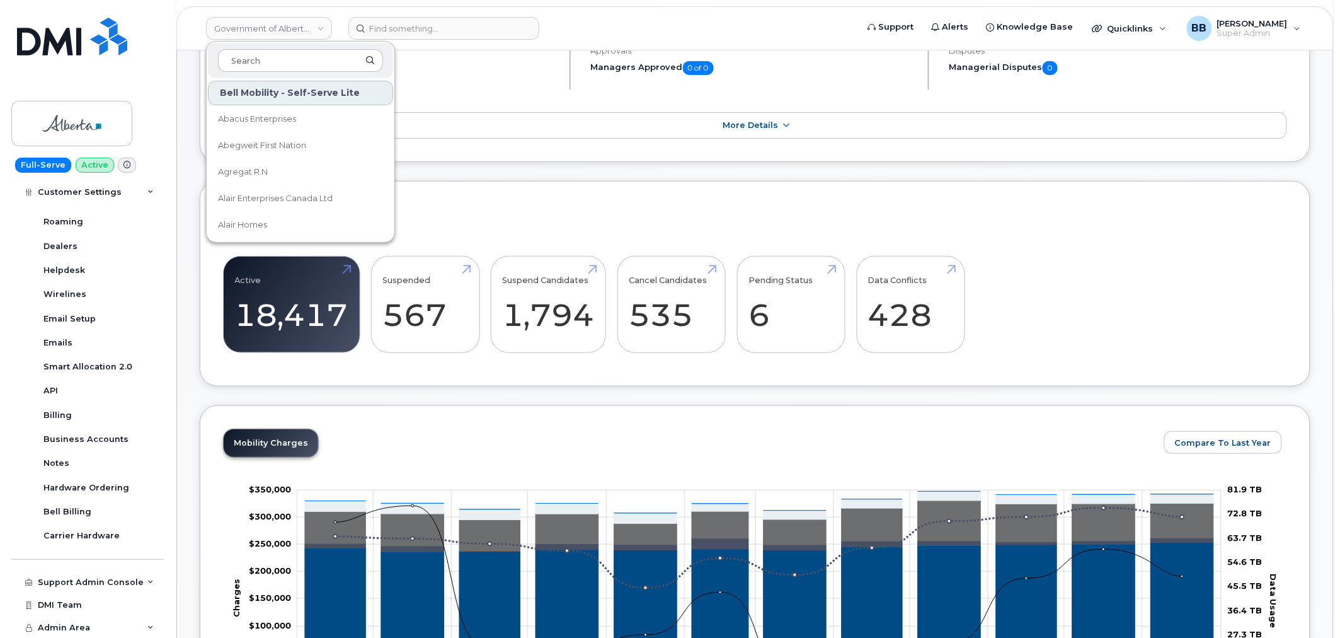
click at [301, 71] on input at bounding box center [300, 60] width 165 height 23
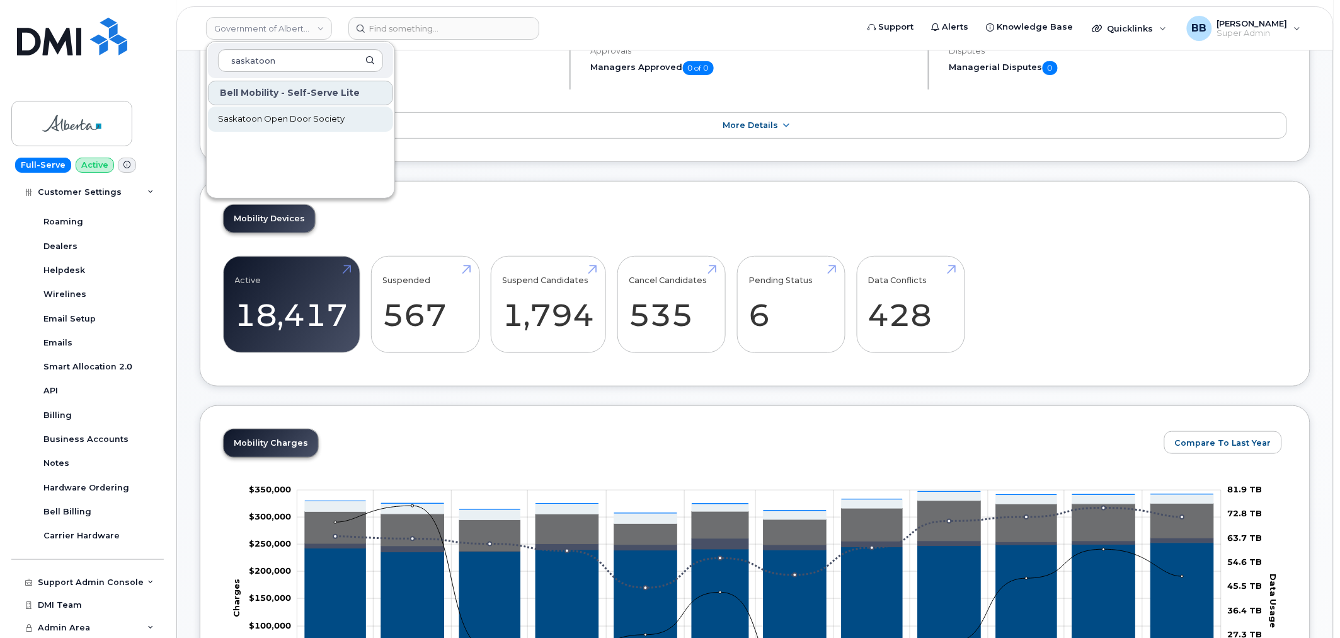
type input "saskatoon"
click at [288, 122] on span "Saskatoon Open Door Society" at bounding box center [281, 119] width 127 height 13
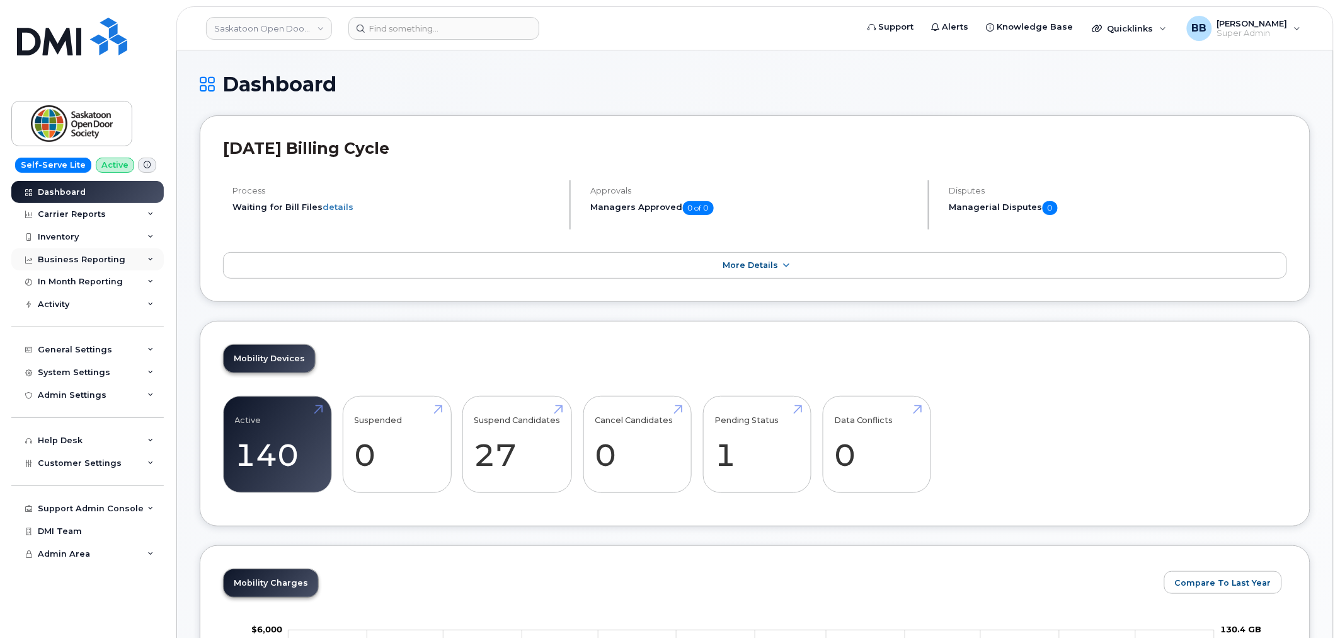
click at [142, 259] on div "Business Reporting" at bounding box center [87, 259] width 152 height 23
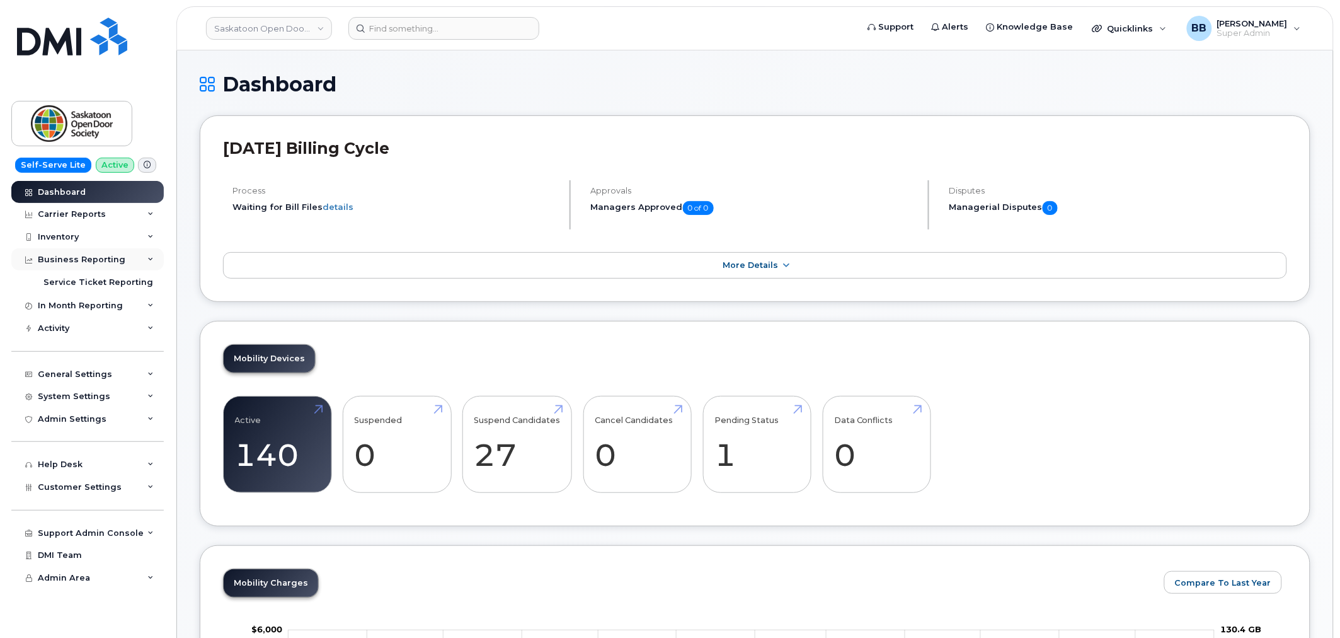
click at [147, 254] on div "Business Reporting" at bounding box center [87, 259] width 152 height 23
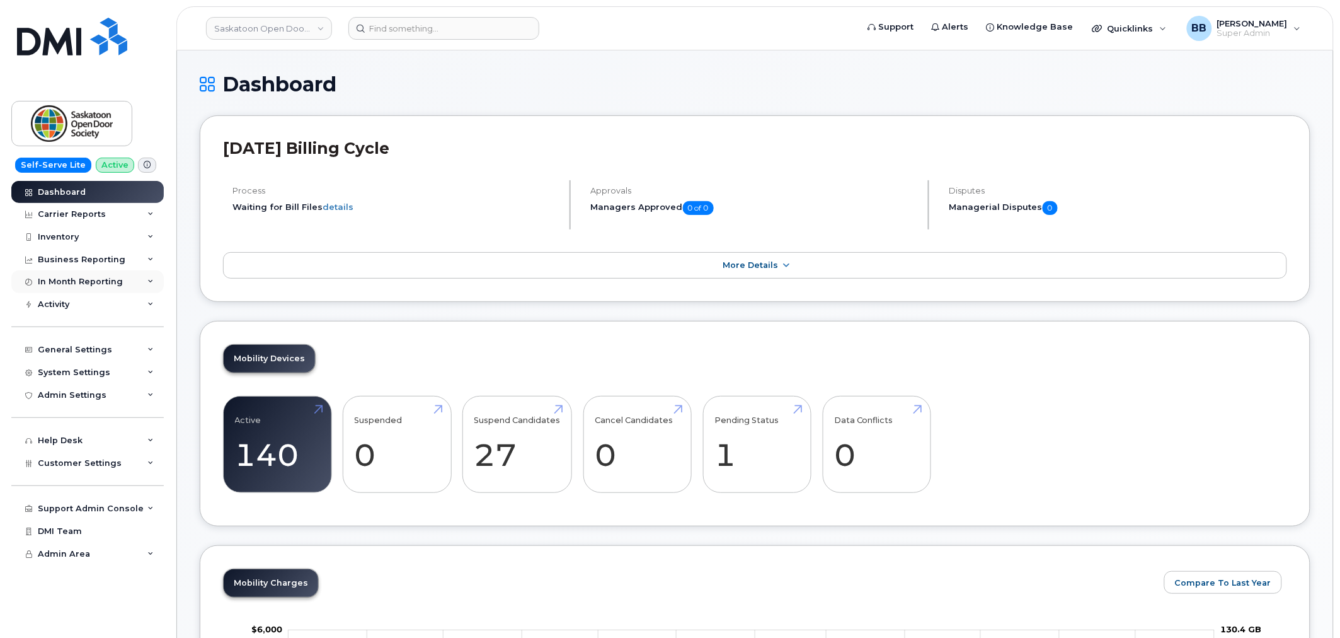
click at [147, 280] on icon at bounding box center [150, 282] width 6 height 6
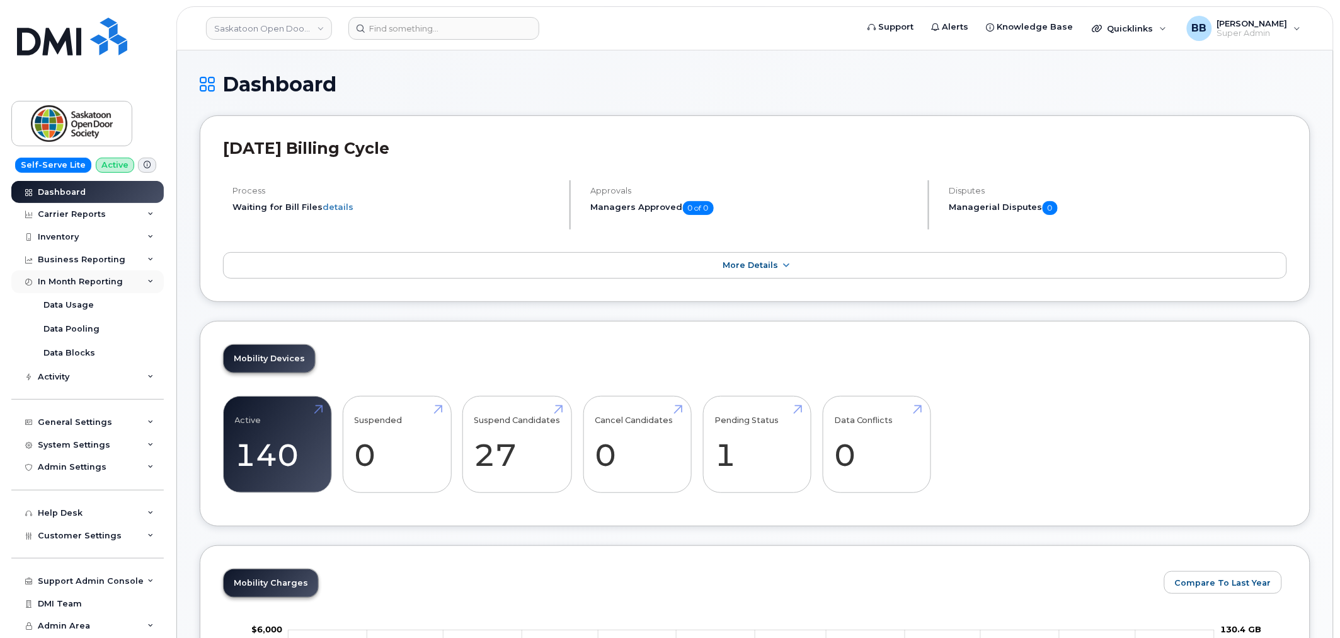
click at [147, 280] on icon at bounding box center [150, 282] width 6 height 6
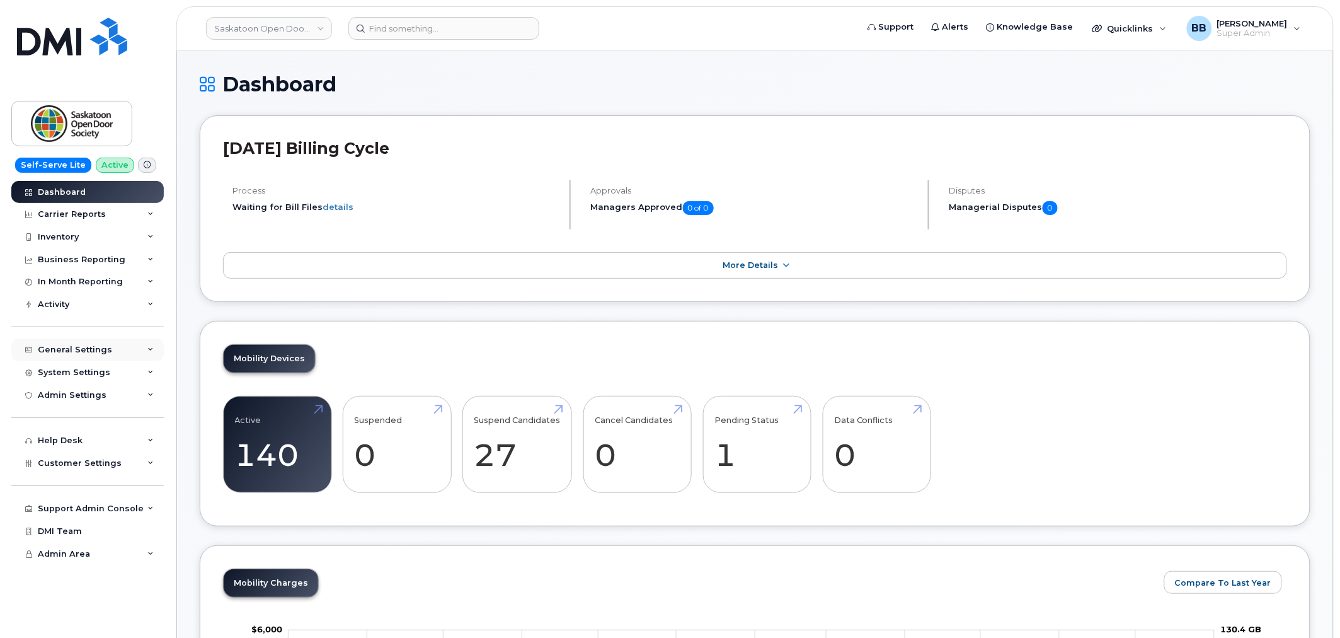
click at [154, 348] on div "General Settings" at bounding box center [87, 349] width 152 height 23
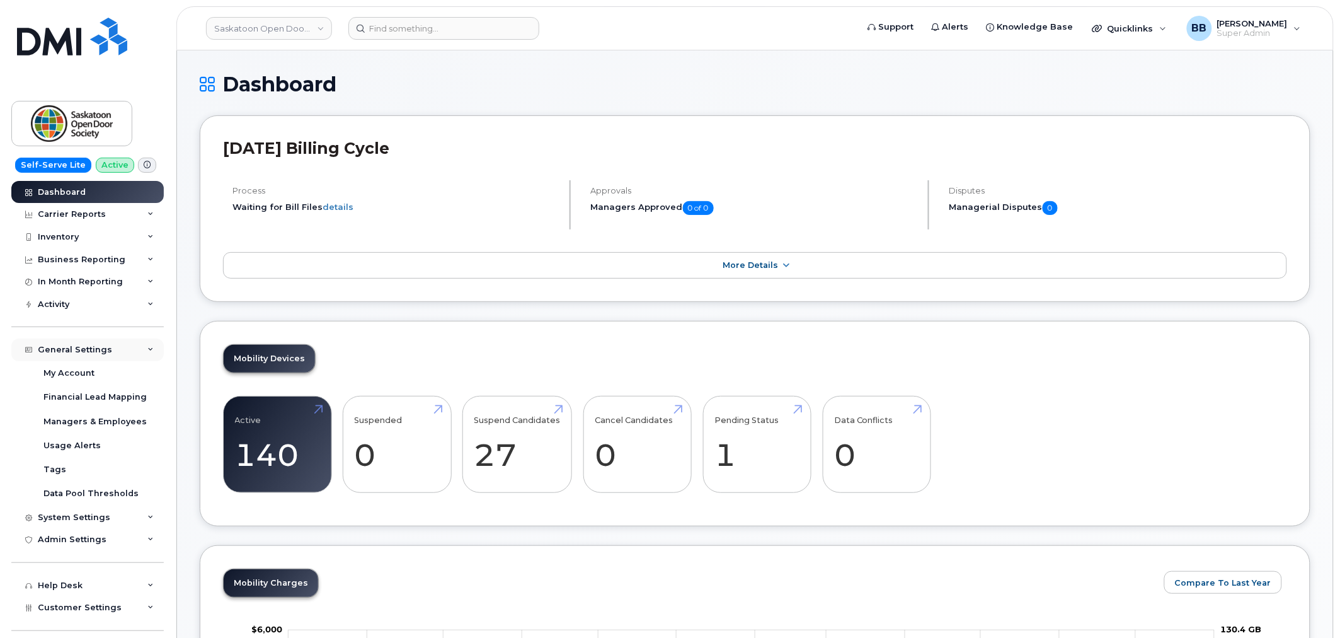
click at [154, 349] on div "General Settings" at bounding box center [87, 349] width 152 height 23
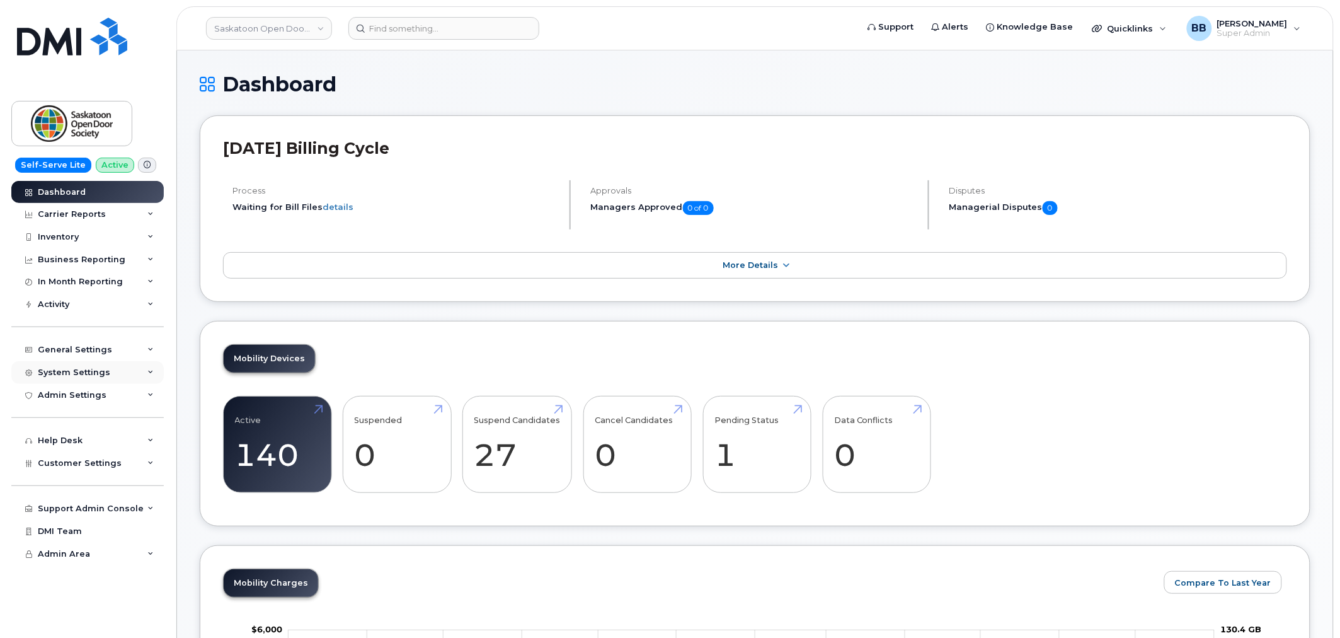
click at [156, 372] on div "System Settings" at bounding box center [87, 372] width 152 height 23
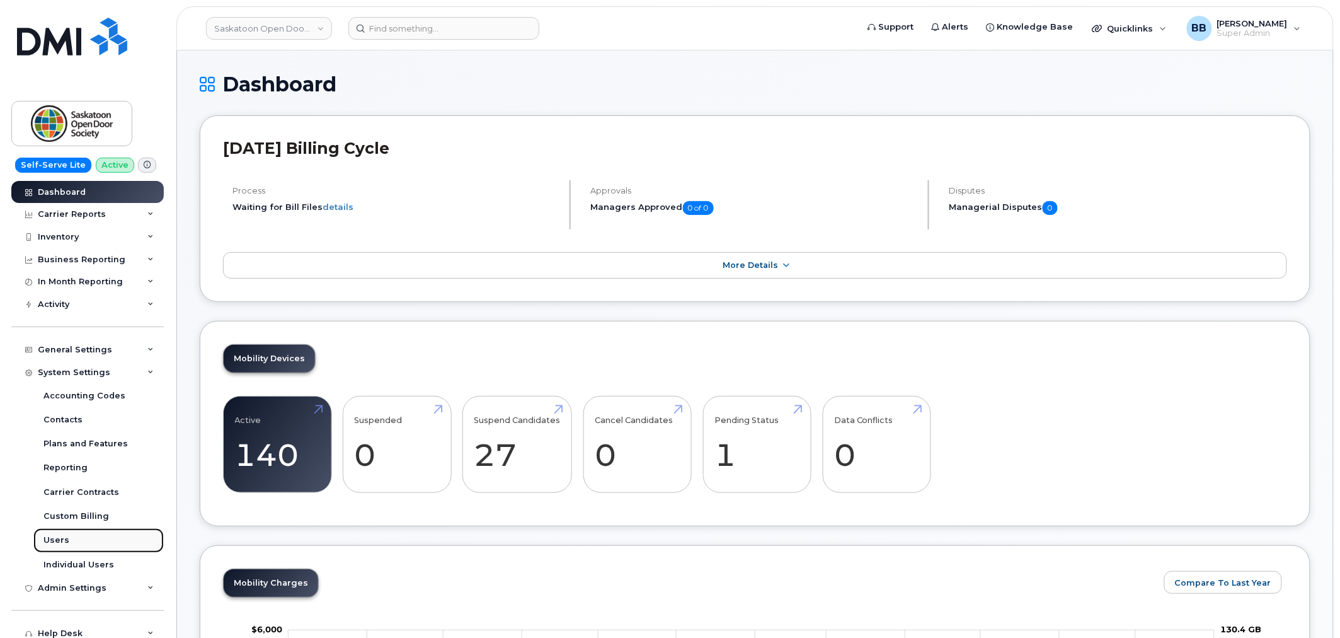
click at [49, 536] on div "Users" at bounding box center [56, 539] width 26 height 11
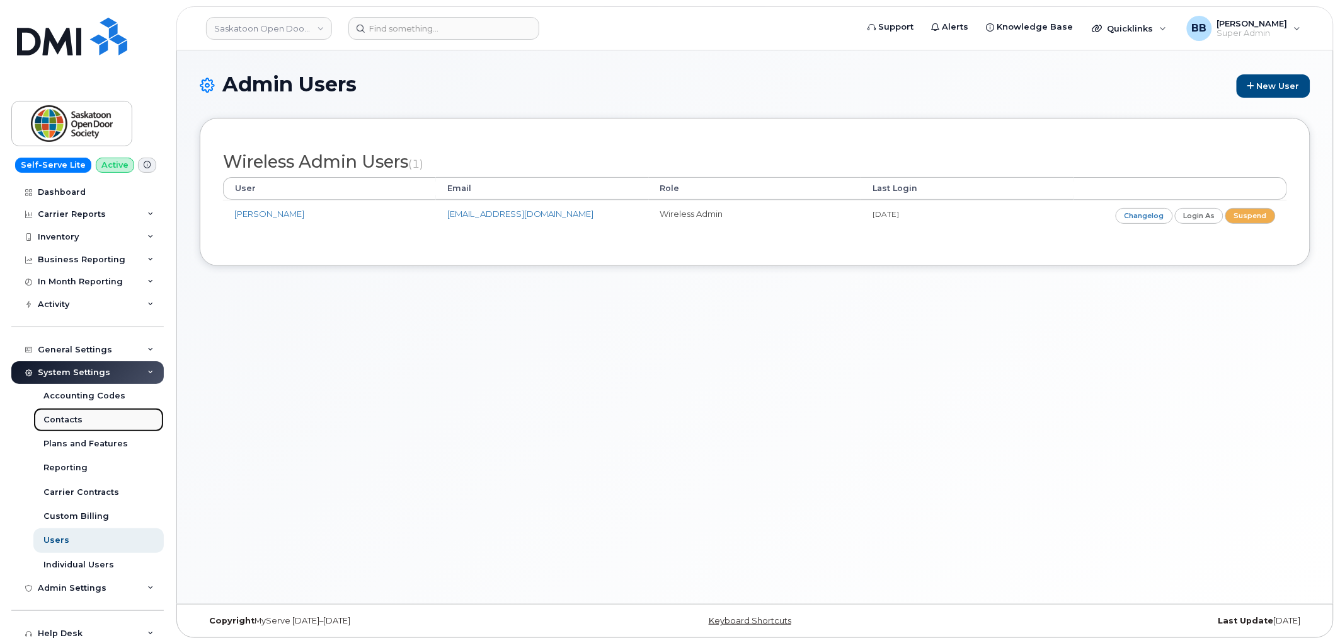
click at [82, 423] on link "Contacts" at bounding box center [98, 420] width 130 height 24
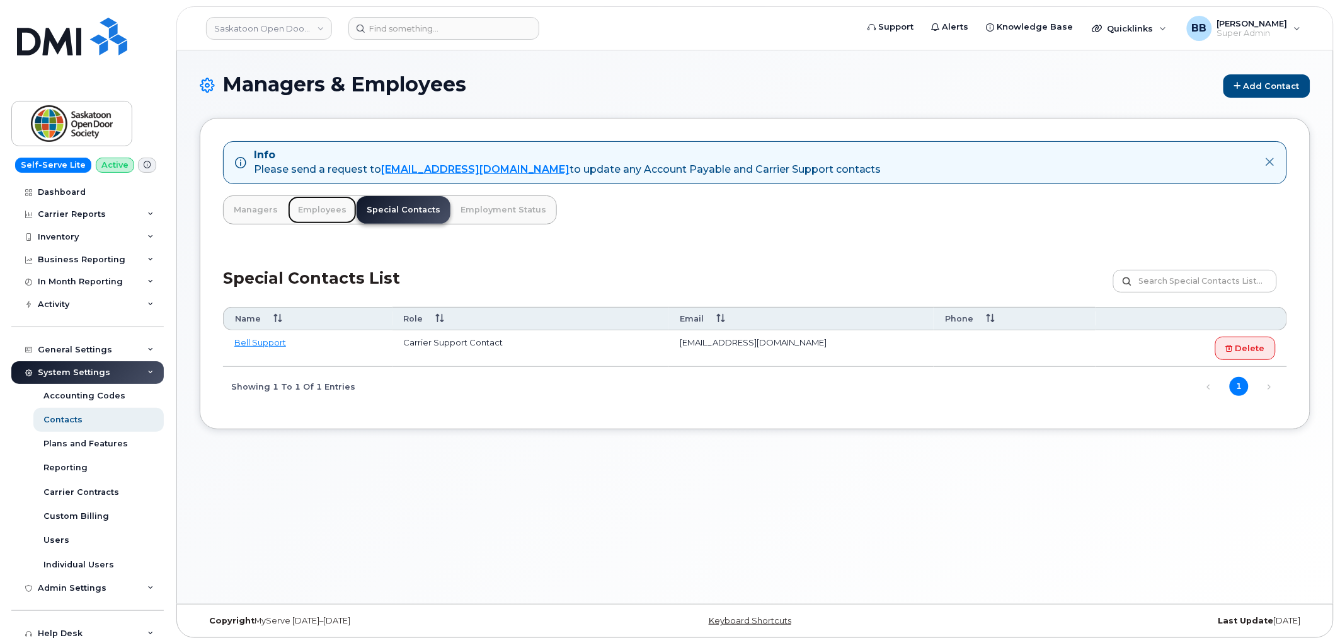
click at [324, 204] on link "Employees" at bounding box center [322, 210] width 69 height 28
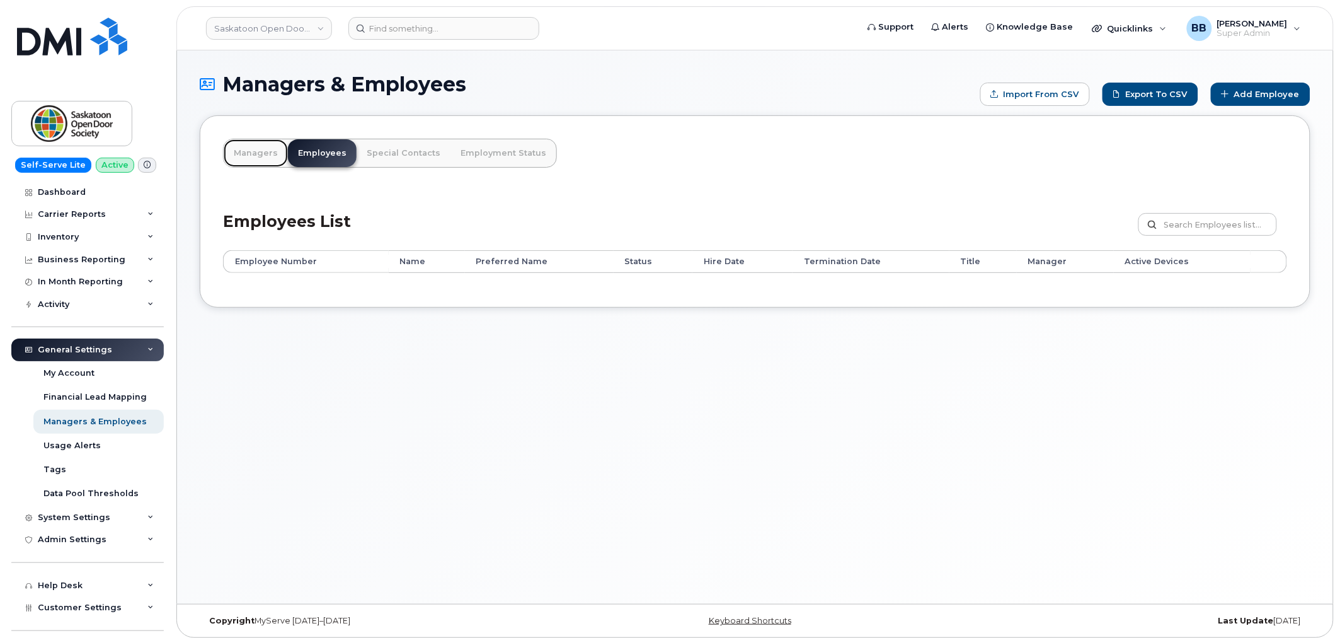
click at [255, 154] on link "Managers" at bounding box center [256, 153] width 64 height 28
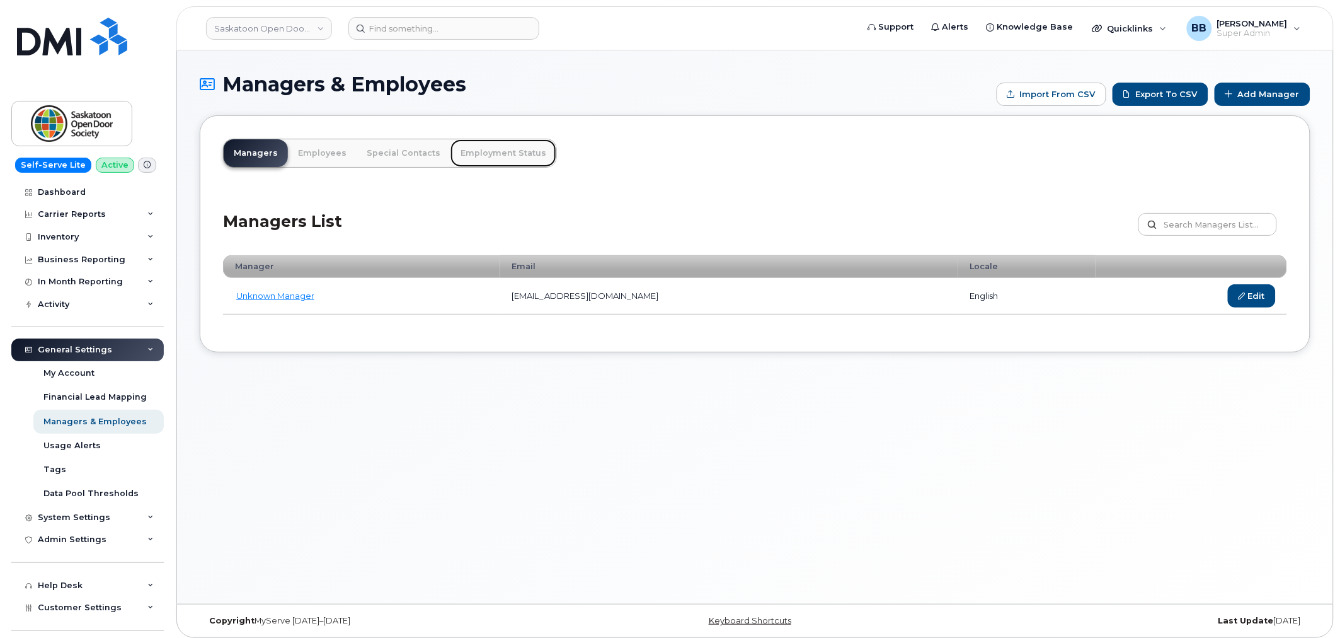
click at [475, 152] on link "Employment Status" at bounding box center [504, 153] width 106 height 28
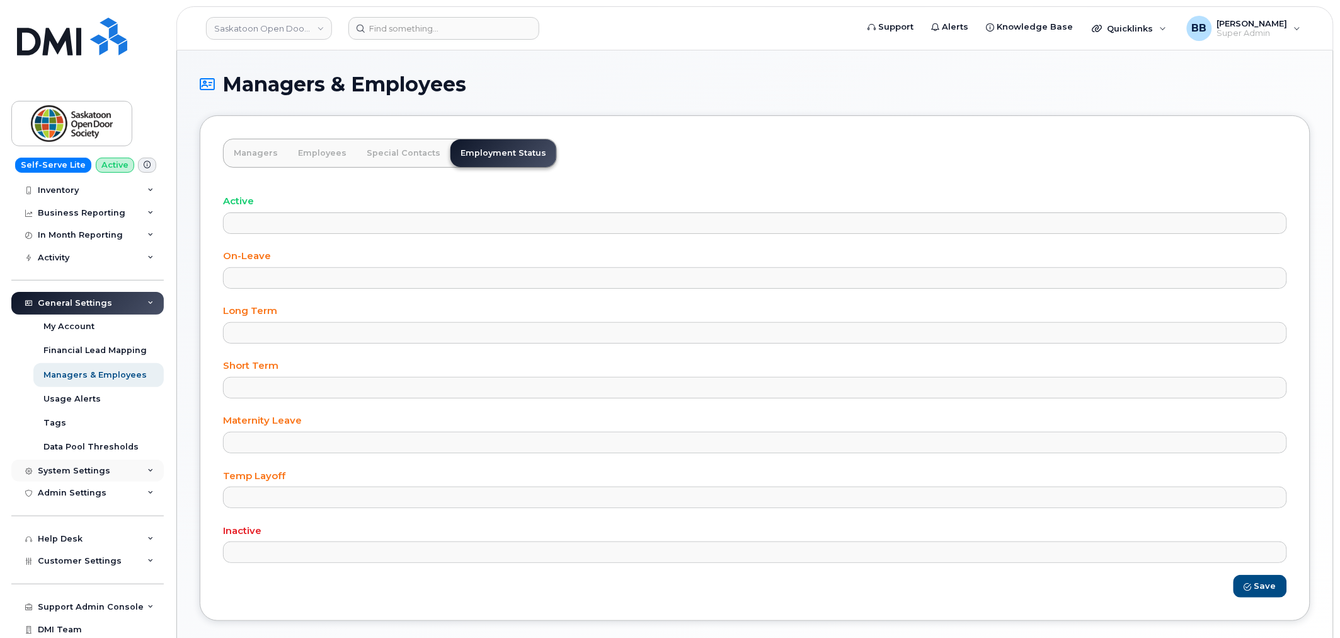
scroll to position [71, 0]
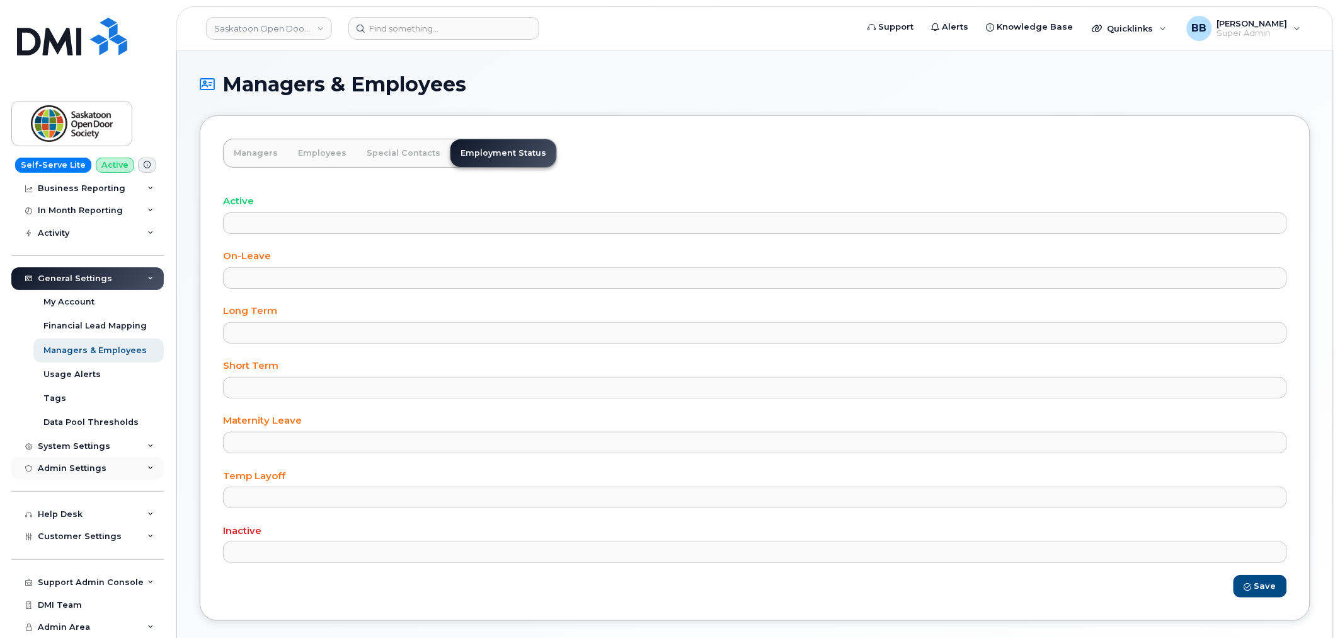
click at [98, 471] on div "Admin Settings" at bounding box center [72, 468] width 69 height 10
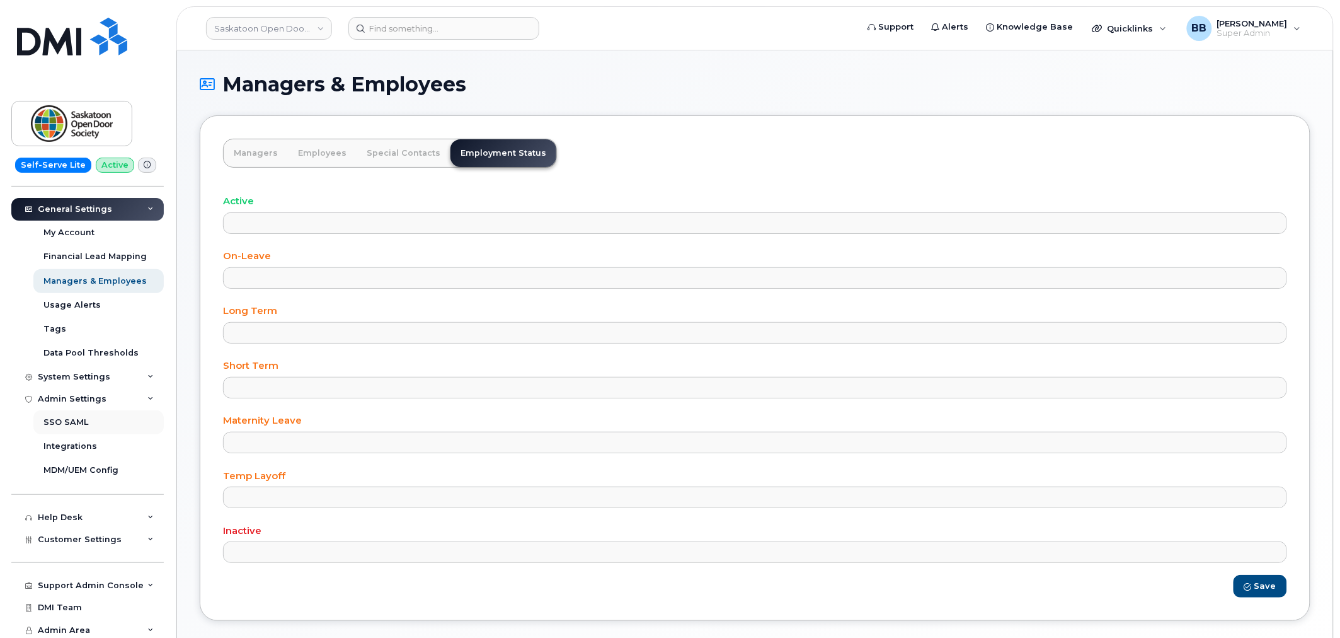
scroll to position [141, 0]
click at [95, 366] on div "System Settings" at bounding box center [87, 376] width 152 height 23
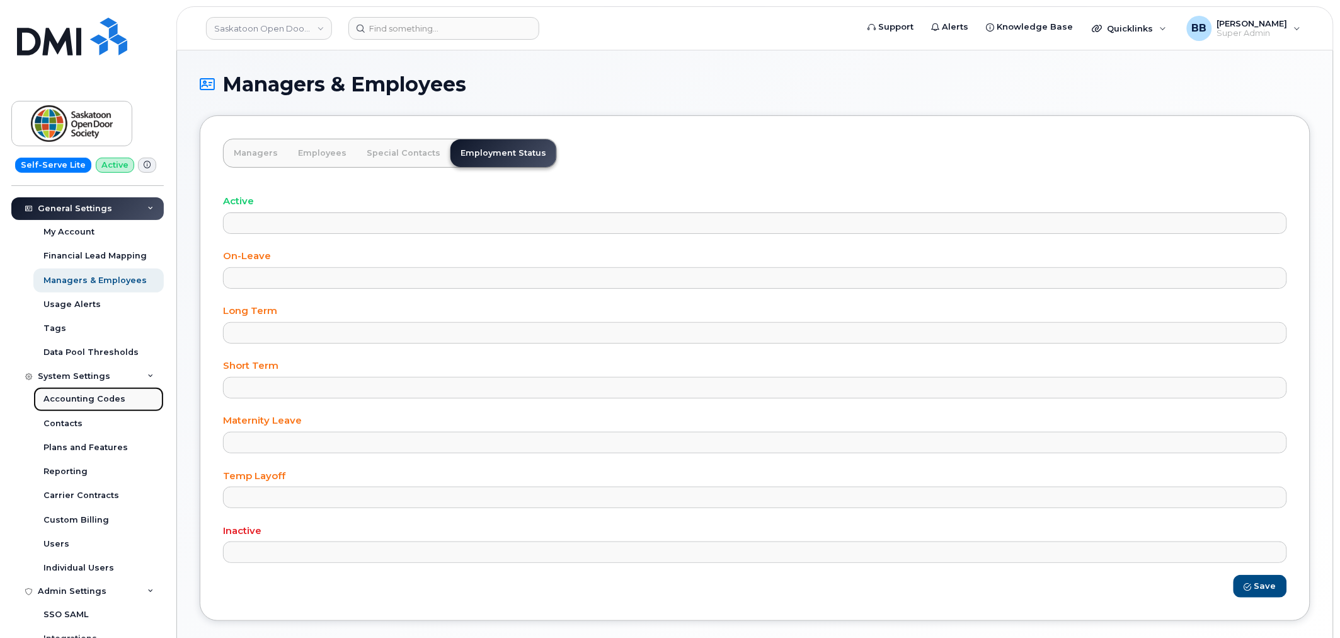
click at [79, 395] on div "Accounting Codes" at bounding box center [84, 398] width 82 height 11
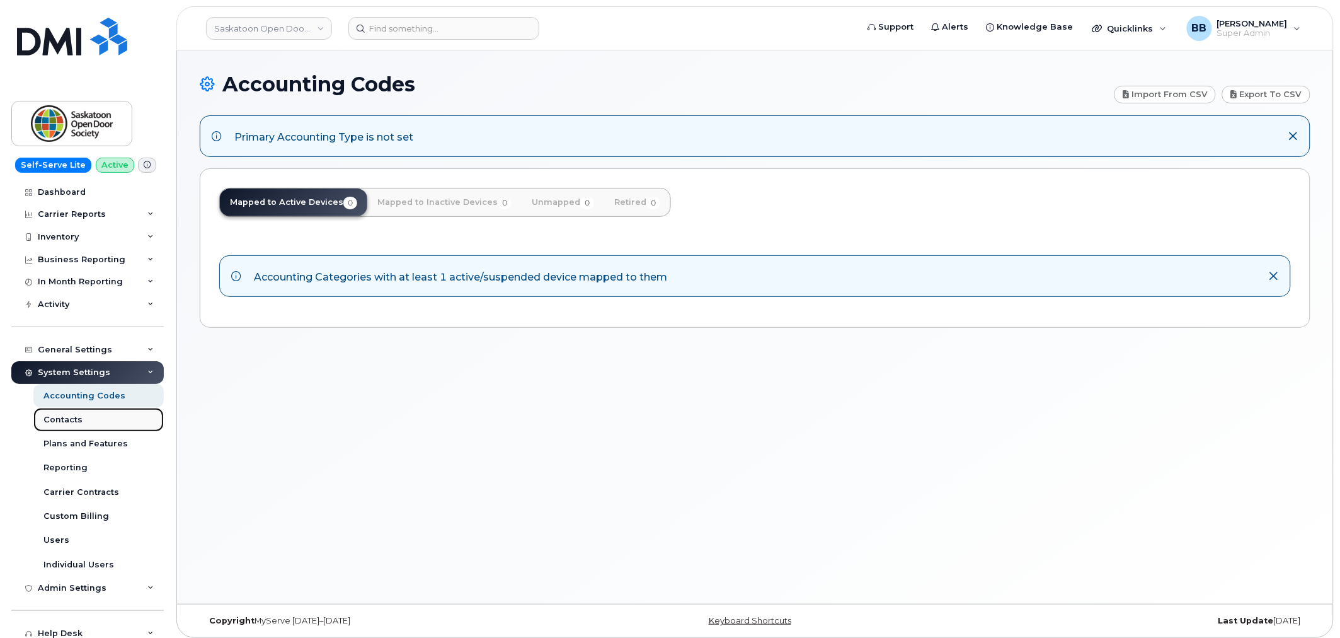
click at [71, 418] on div "Contacts" at bounding box center [62, 419] width 39 height 11
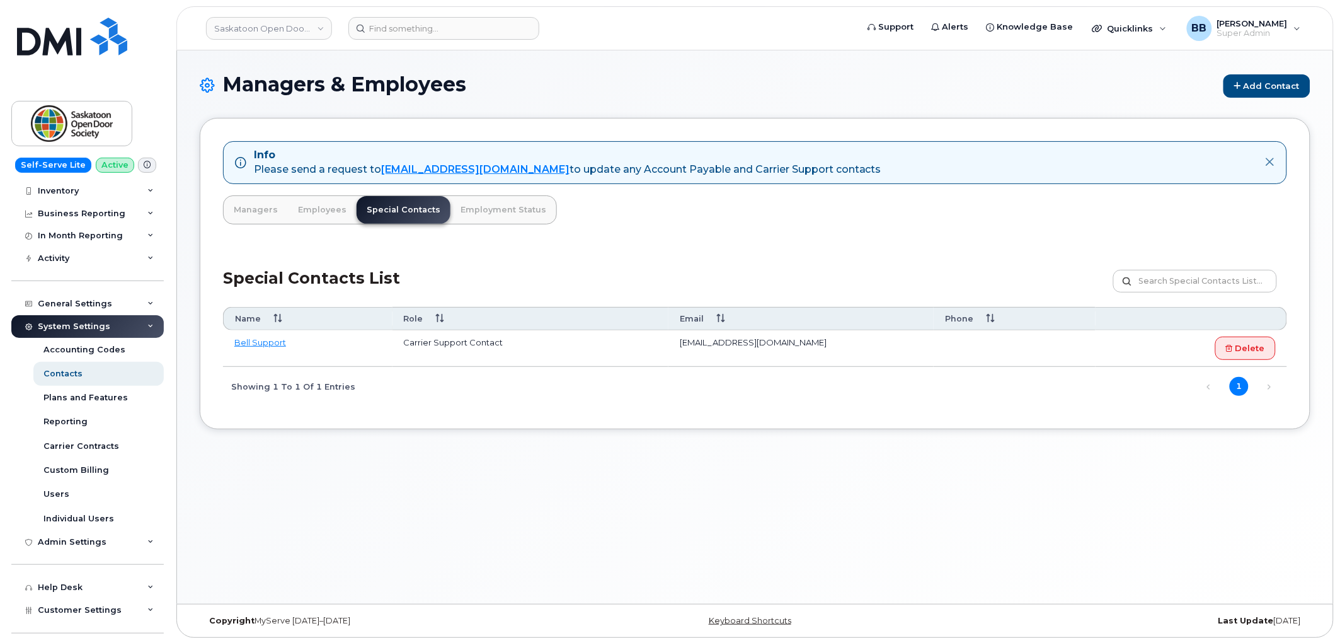
scroll to position [70, 0]
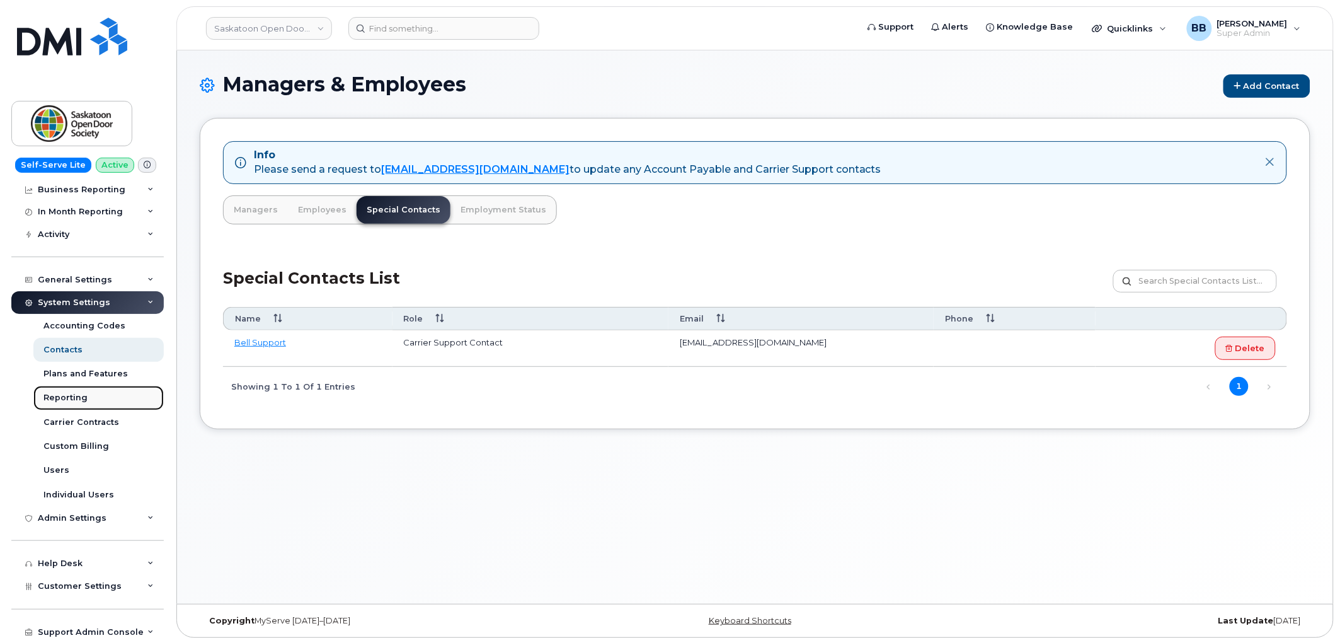
click at [77, 397] on div "Reporting" at bounding box center [65, 397] width 44 height 11
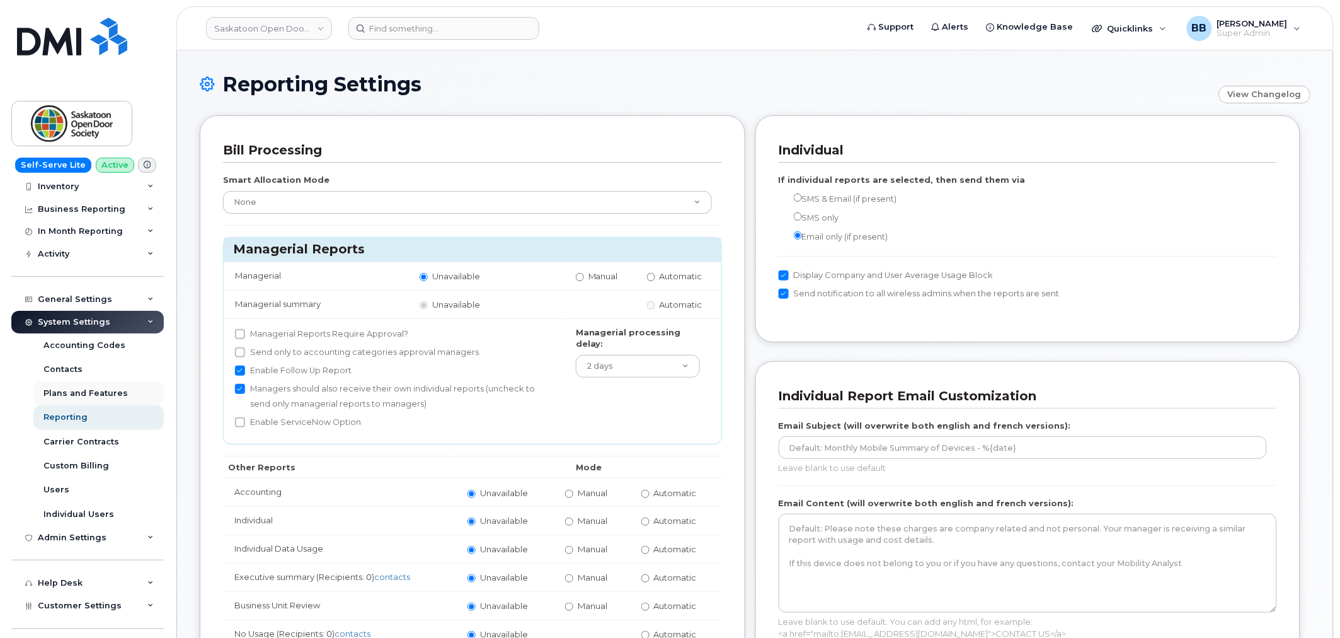
scroll to position [118, 0]
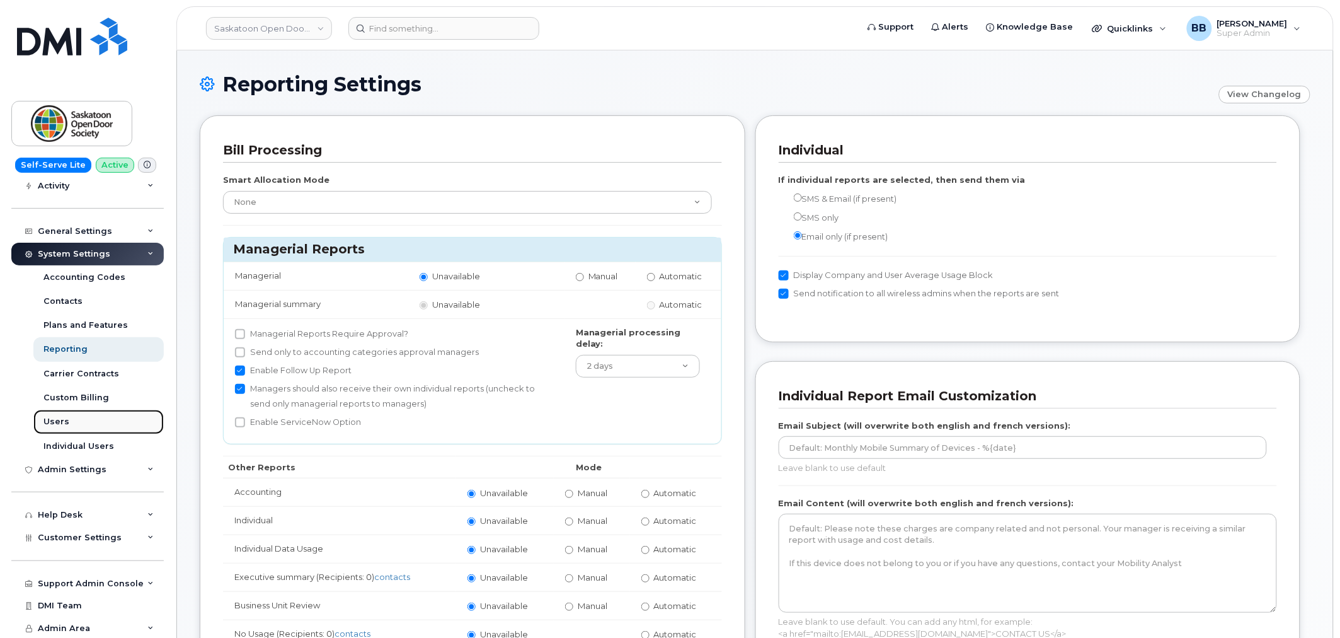
click at [54, 417] on div "Users" at bounding box center [56, 421] width 26 height 11
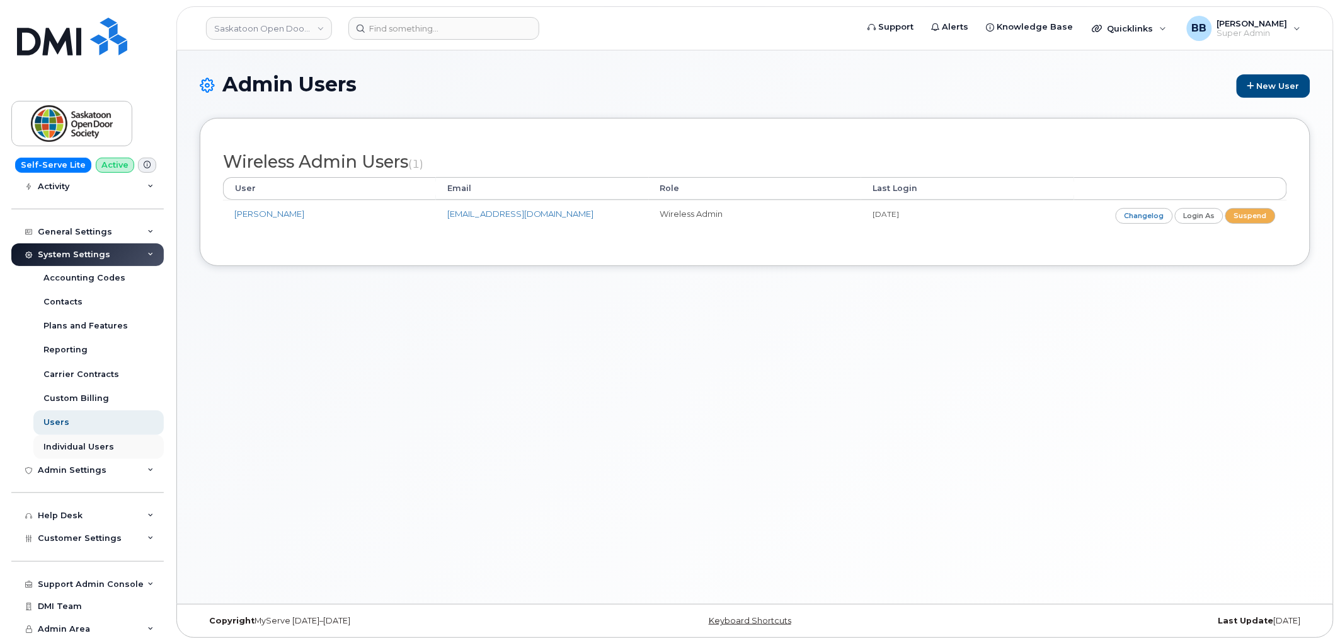
scroll to position [118, 0]
click at [66, 443] on div "Individual Users" at bounding box center [78, 445] width 71 height 11
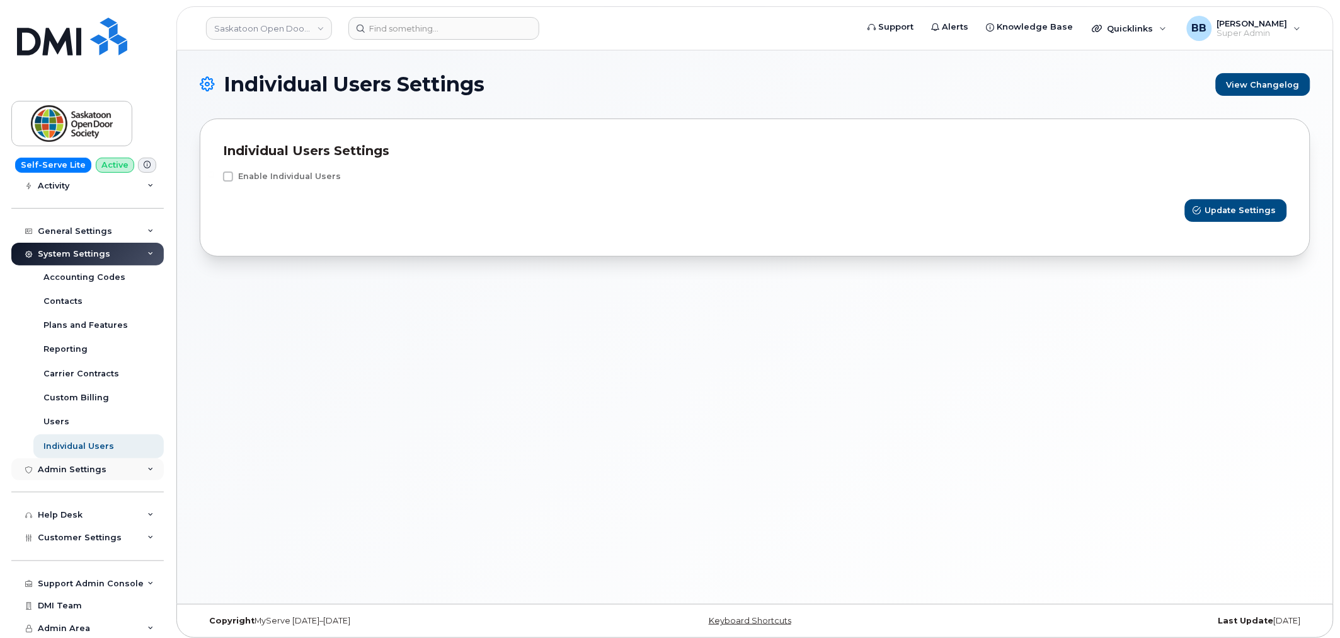
click at [71, 467] on div "Admin Settings" at bounding box center [72, 469] width 69 height 10
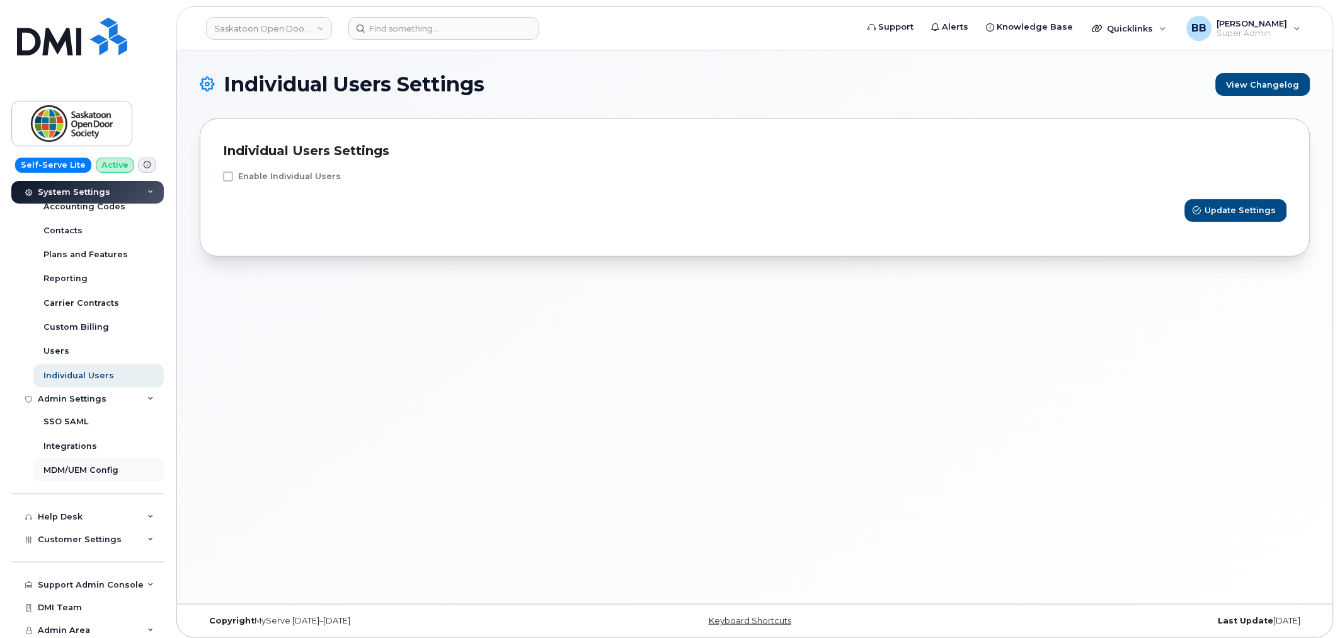
scroll to position [192, 0]
click at [85, 534] on span "Customer Settings" at bounding box center [80, 536] width 84 height 9
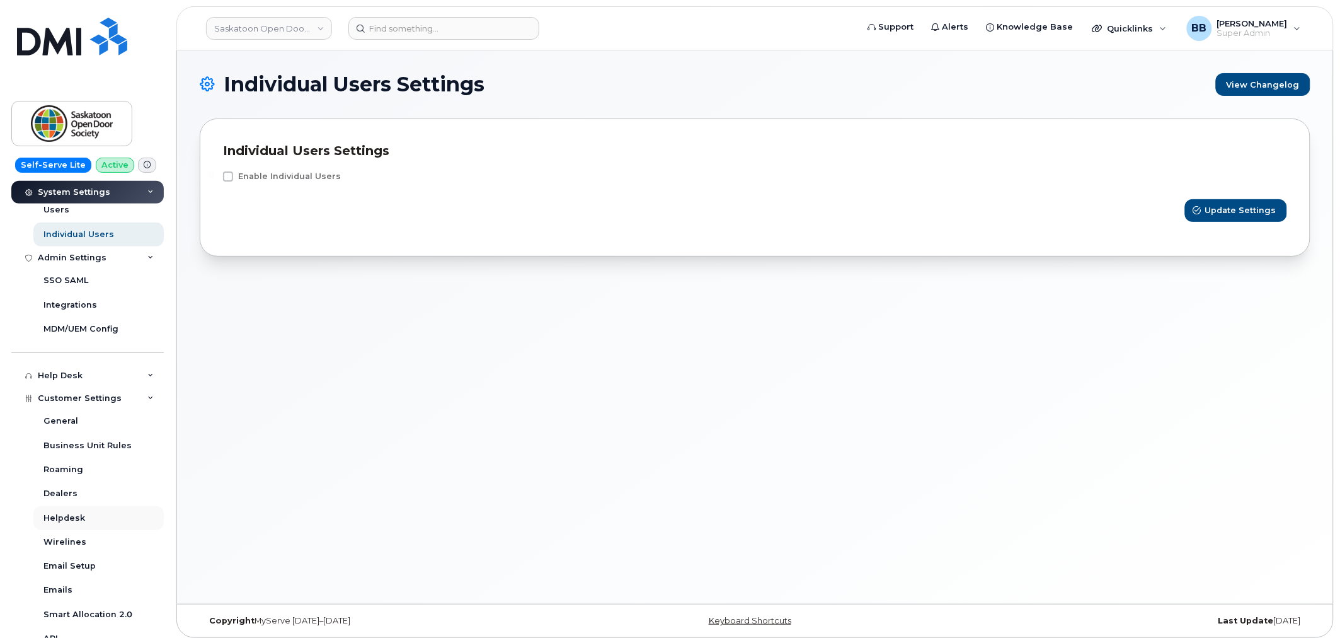
scroll to position [331, 0]
click at [42, 413] on link "General" at bounding box center [98, 420] width 130 height 24
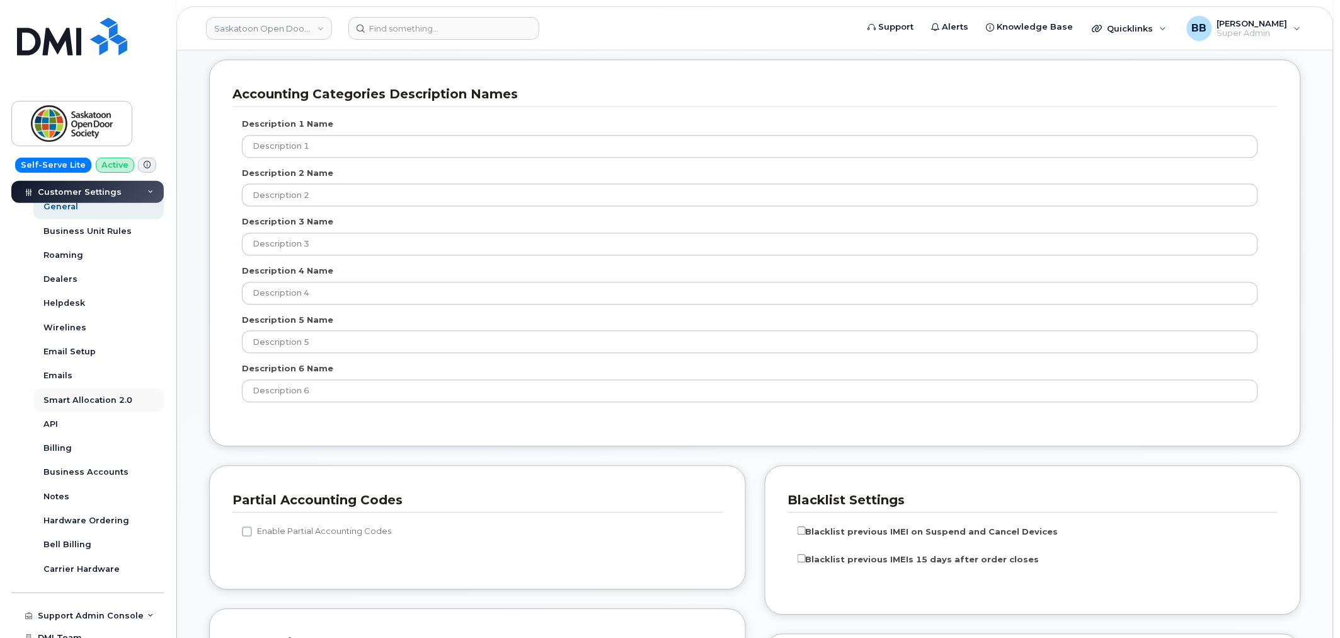
scroll to position [280, 0]
click at [60, 448] on div "Billing" at bounding box center [57, 447] width 28 height 11
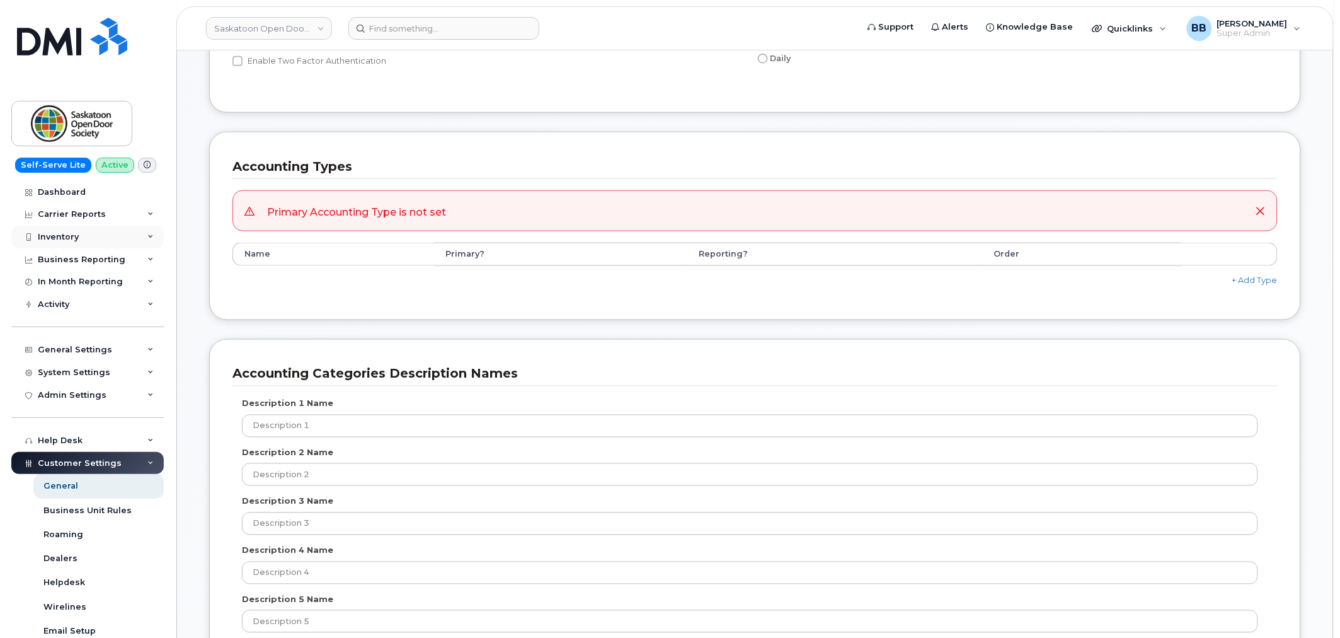
scroll to position [560, 0]
click at [84, 213] on div "Carrier Reports" at bounding box center [72, 214] width 68 height 10
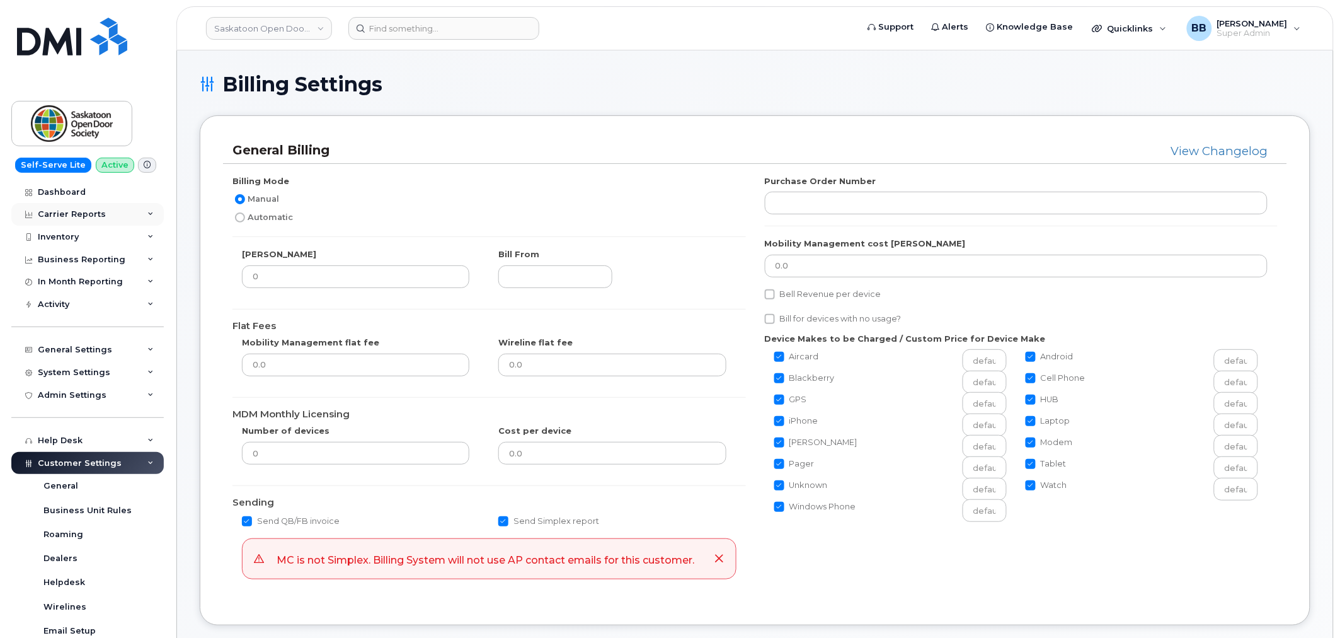
click at [83, 215] on div "Carrier Reports" at bounding box center [72, 214] width 68 height 10
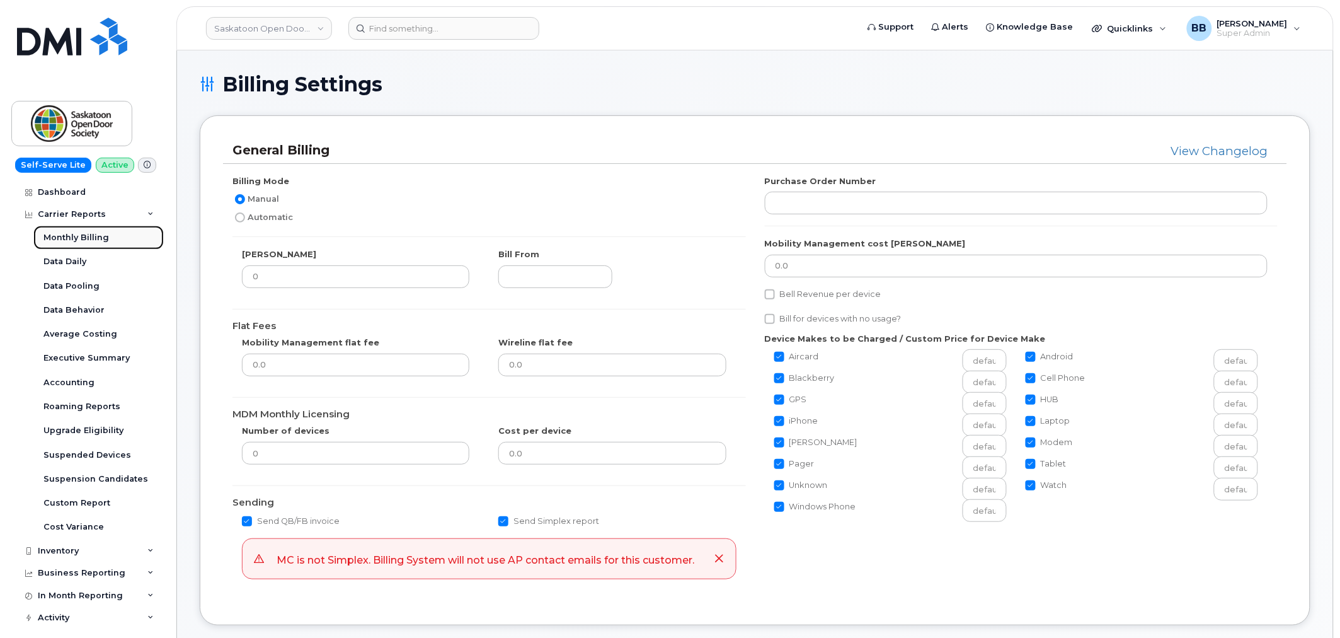
click at [76, 234] on div "Monthly Billing" at bounding box center [76, 237] width 66 height 11
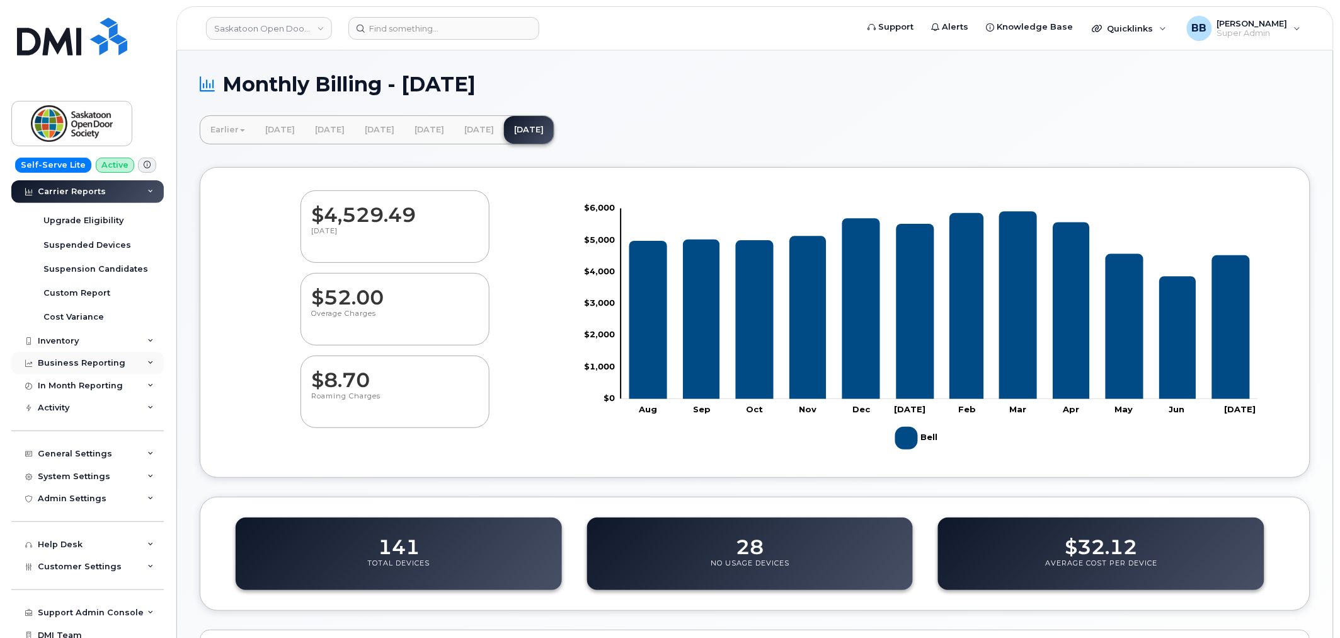
scroll to position [240, 0]
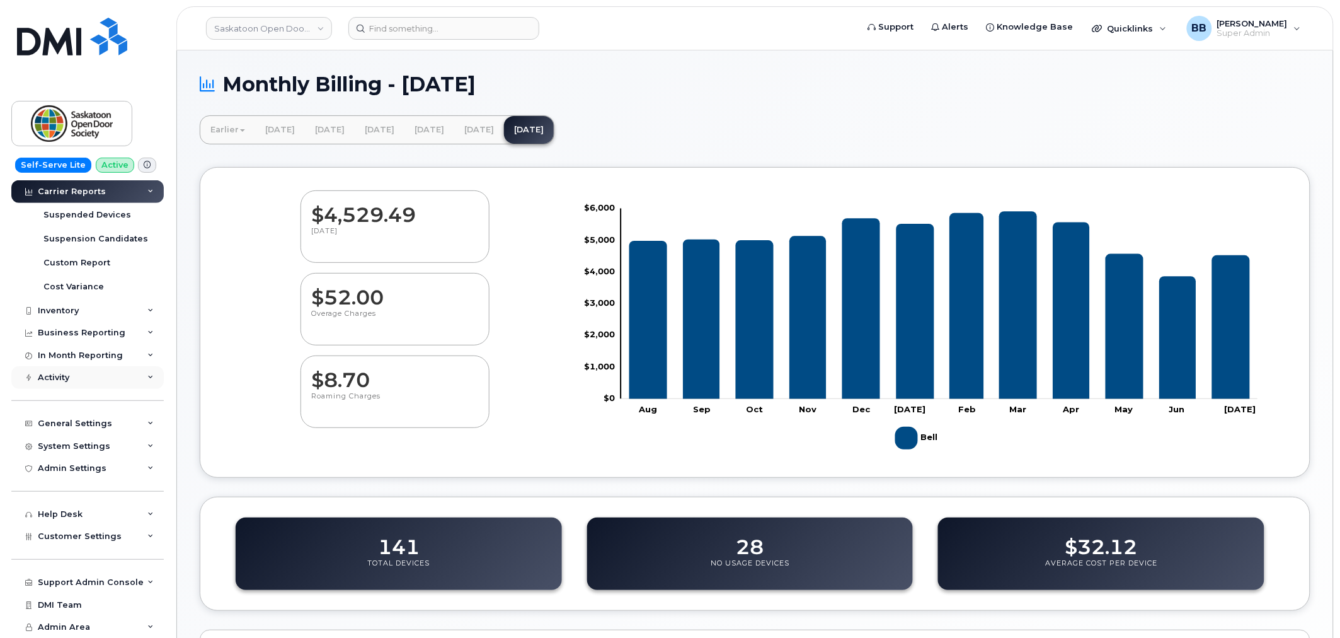
click at [105, 374] on div "Activity" at bounding box center [87, 377] width 152 height 23
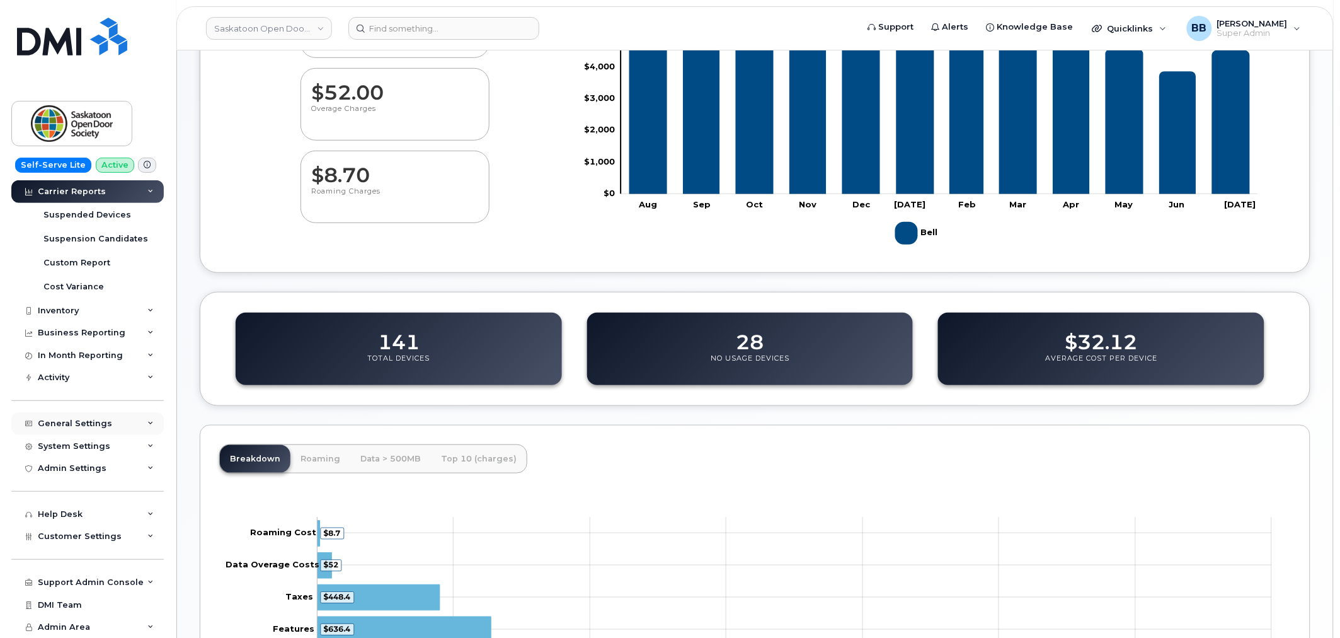
scroll to position [280, 0]
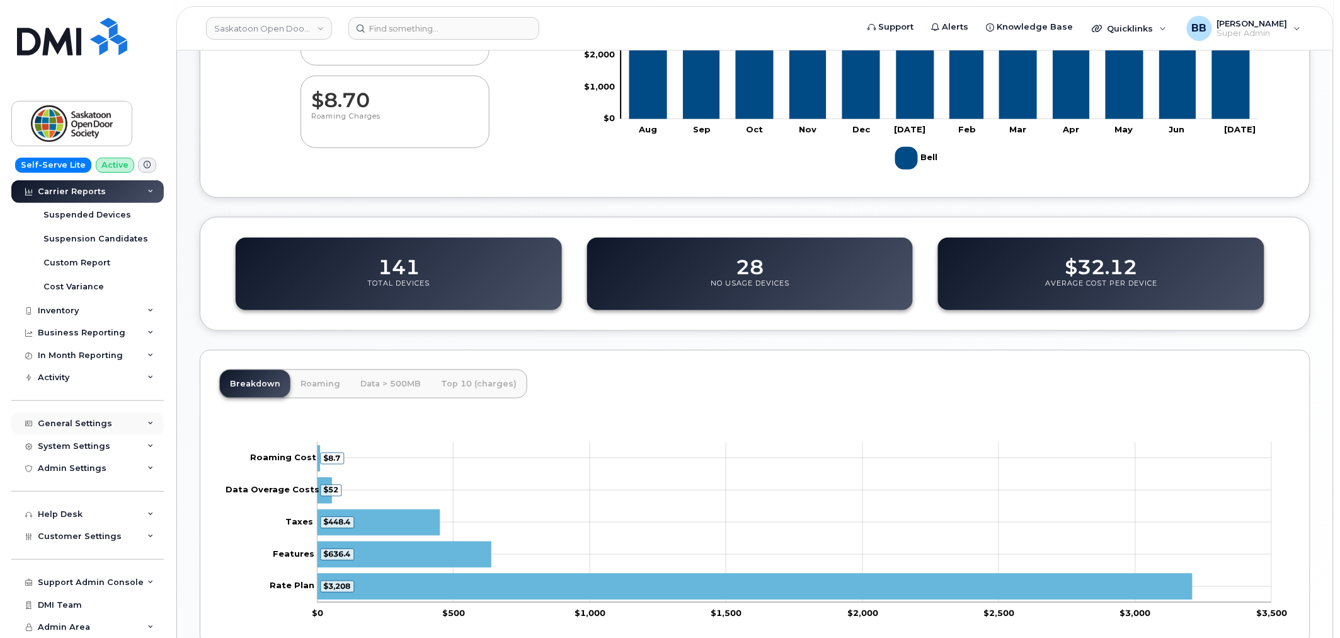
click at [103, 417] on div "General Settings" at bounding box center [87, 423] width 152 height 23
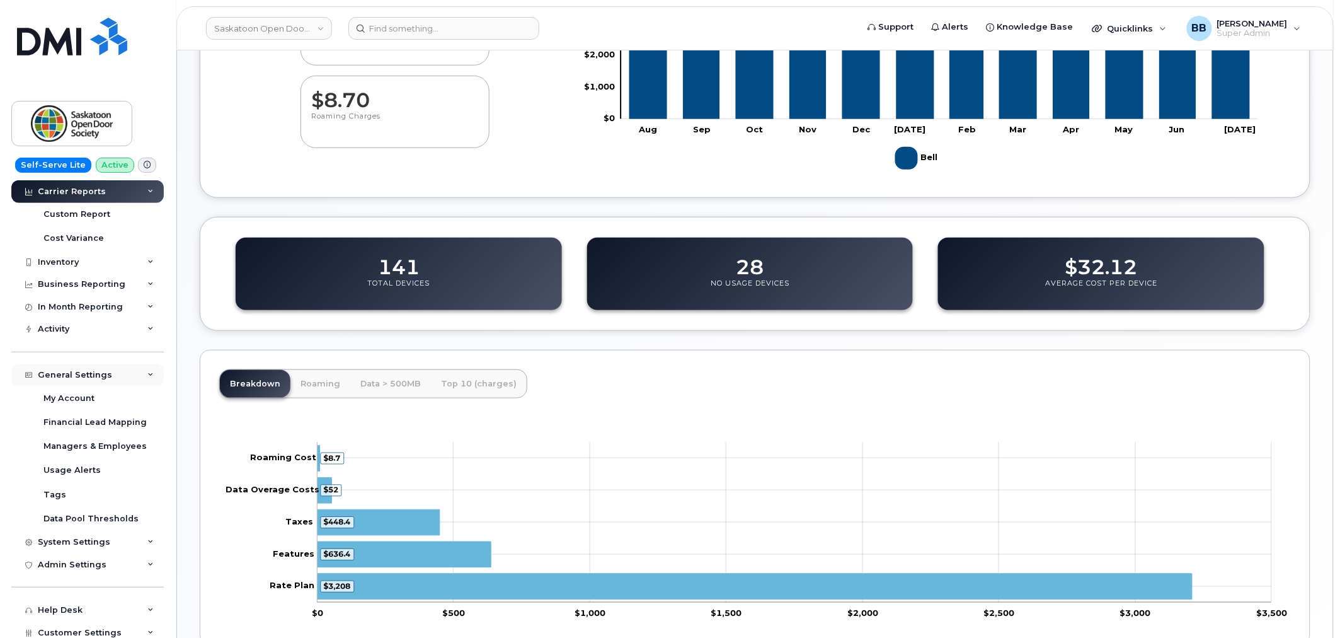
scroll to position [310, 0]
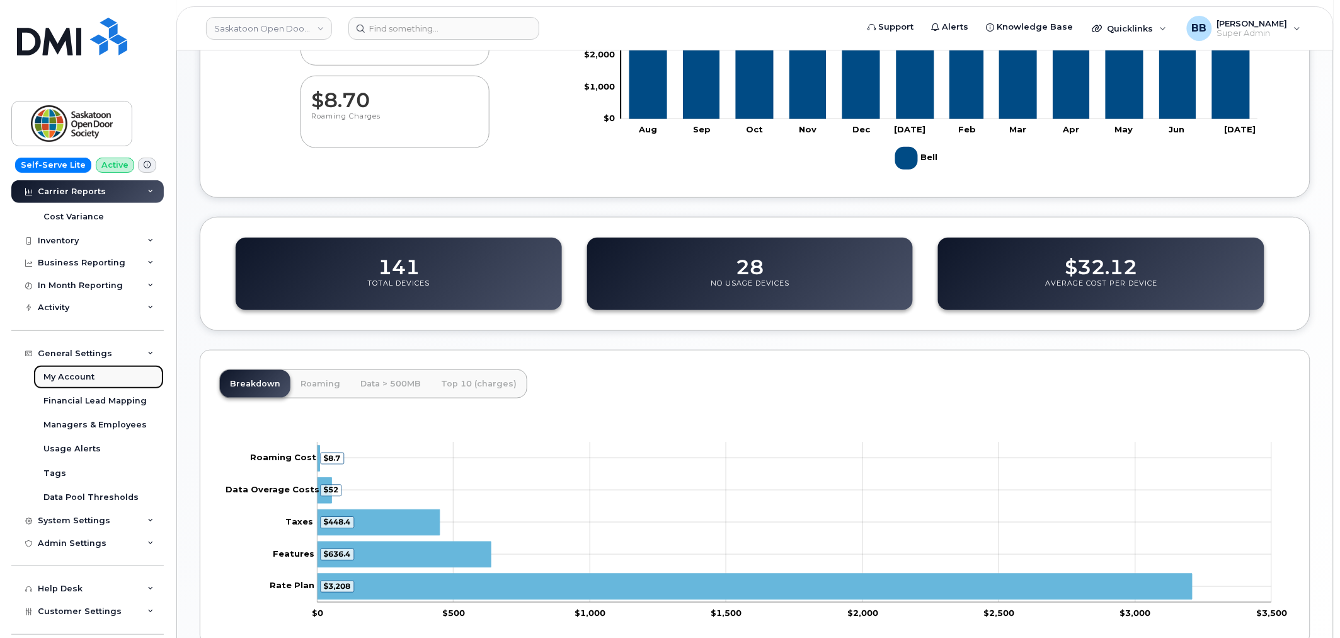
click at [60, 377] on div "My Account" at bounding box center [68, 376] width 51 height 11
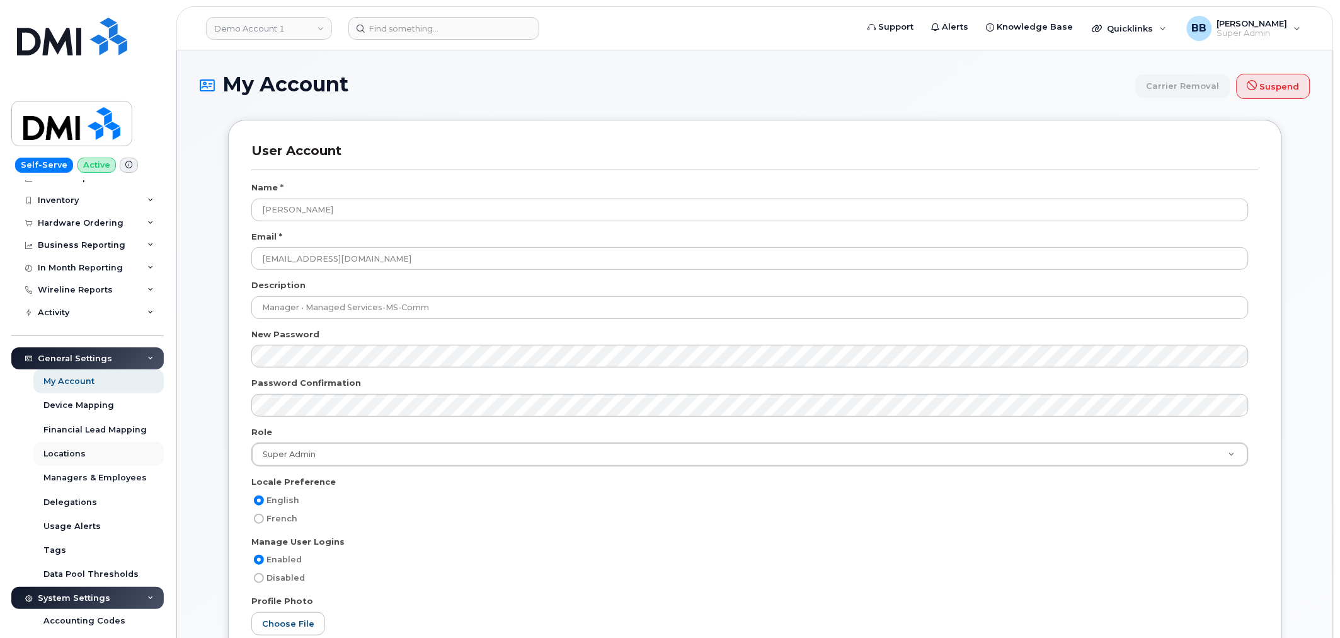
scroll to position [70, 0]
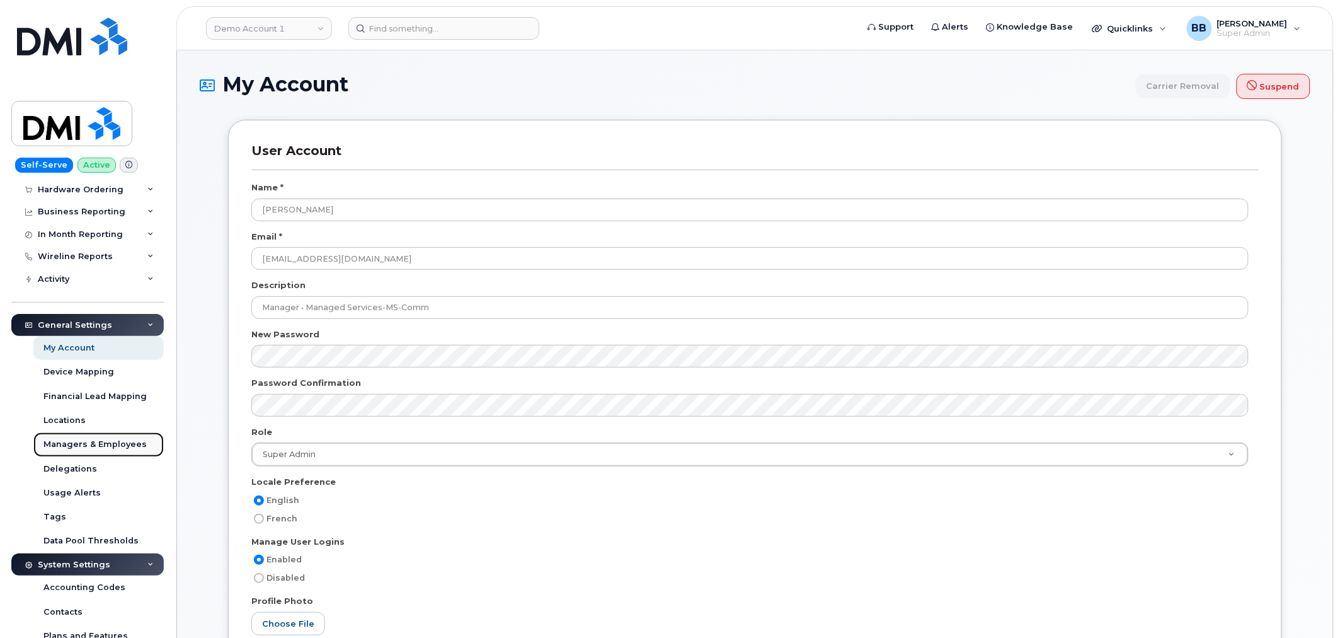
click at [77, 440] on div "Managers & Employees" at bounding box center [94, 444] width 103 height 11
